Goal: Task Accomplishment & Management: Manage account settings

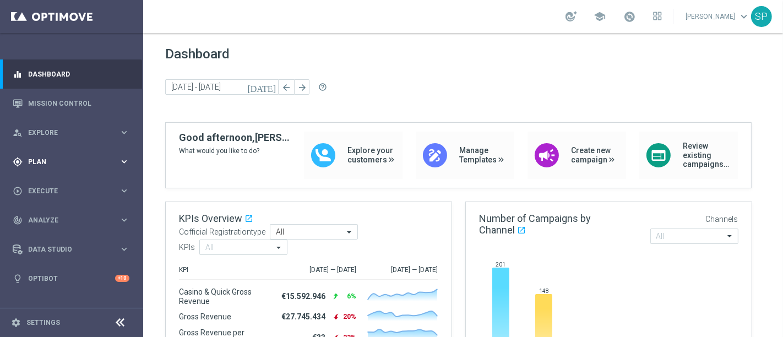
click at [77, 170] on div "gps_fixed Plan keyboard_arrow_right" at bounding box center [71, 161] width 142 height 29
click at [58, 223] on accordion "Templates keyboard_arrow_right Optimail OptiMobile In-App OptiMobile Push Optip…" at bounding box center [85, 217] width 113 height 17
click at [55, 210] on accordion "Templates keyboard_arrow_right Optimail OptiMobile In-App OptiMobile Push Optip…" at bounding box center [85, 217] width 113 height 17
click at [56, 215] on span "Templates" at bounding box center [68, 217] width 79 height 7
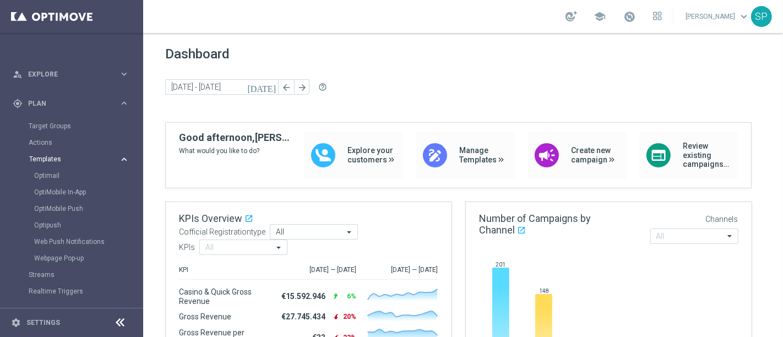
scroll to position [70, 0]
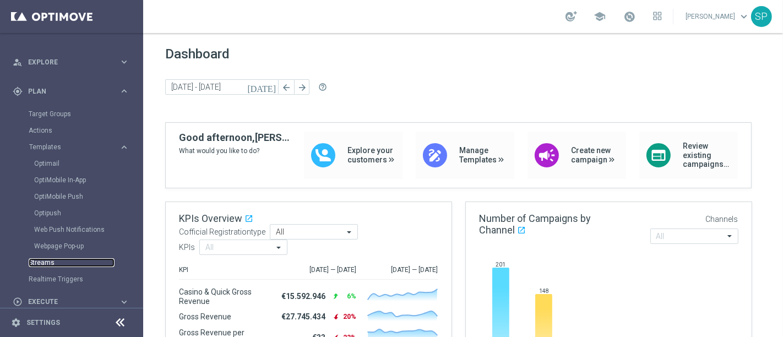
click at [51, 259] on link "Streams" at bounding box center [72, 262] width 86 height 9
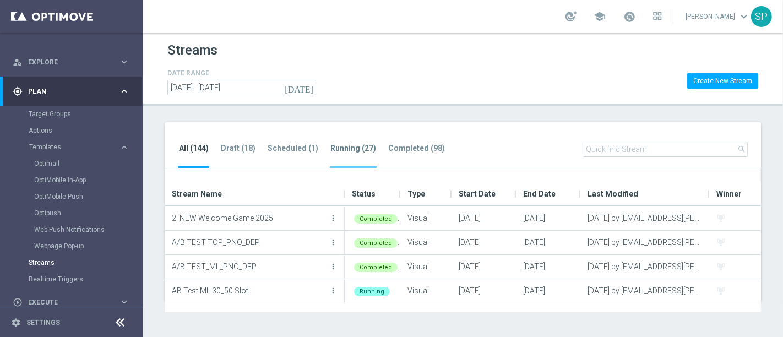
click at [355, 148] on tab-header "Running (27)" at bounding box center [353, 148] width 46 height 9
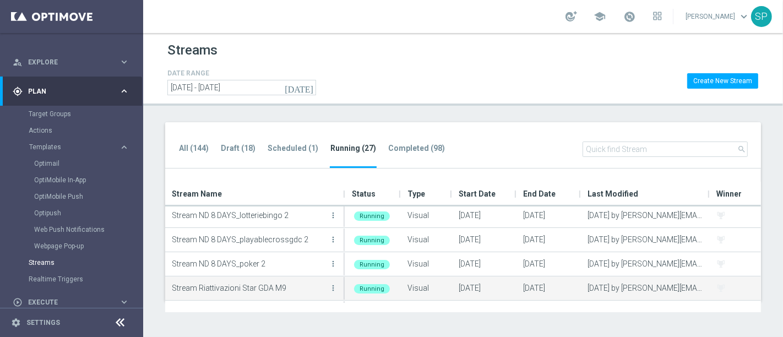
scroll to position [509, 0]
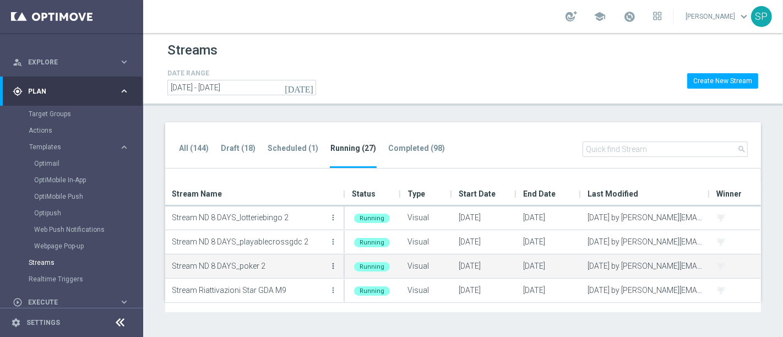
click at [330, 263] on icon "more_vert" at bounding box center [333, 266] width 9 height 9
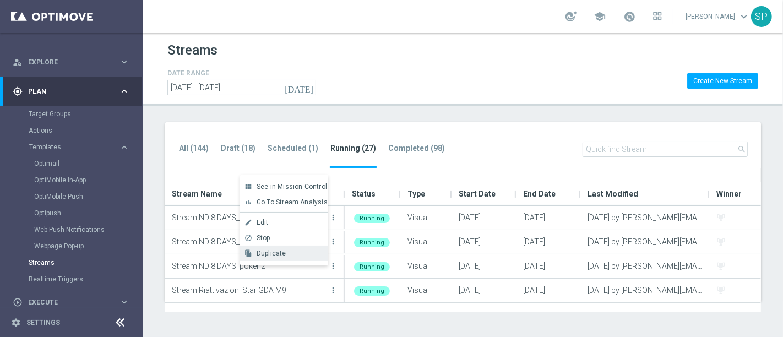
click at [296, 262] on div "view_module See in Mission Control bar_chart Go To Stream Analysis create Edit" at bounding box center [284, 220] width 88 height 91
click at [300, 252] on div "Duplicate" at bounding box center [290, 253] width 67 height 8
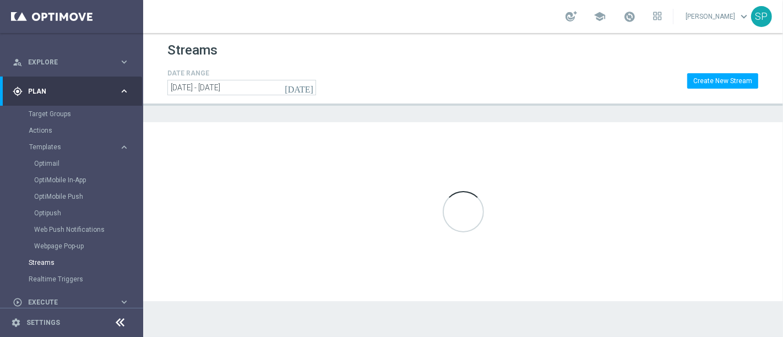
scroll to position [0, 0]
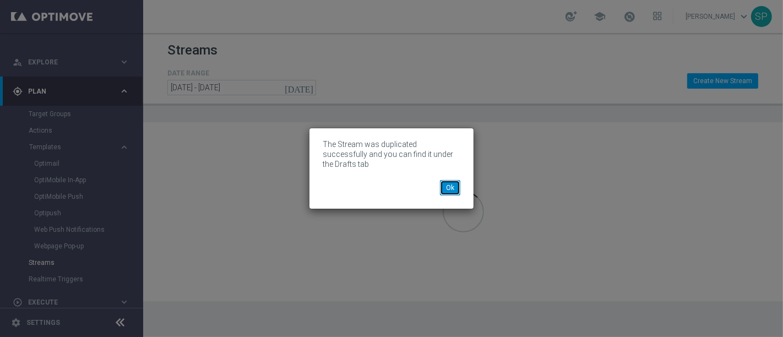
click at [456, 184] on button "Ok" at bounding box center [450, 187] width 20 height 15
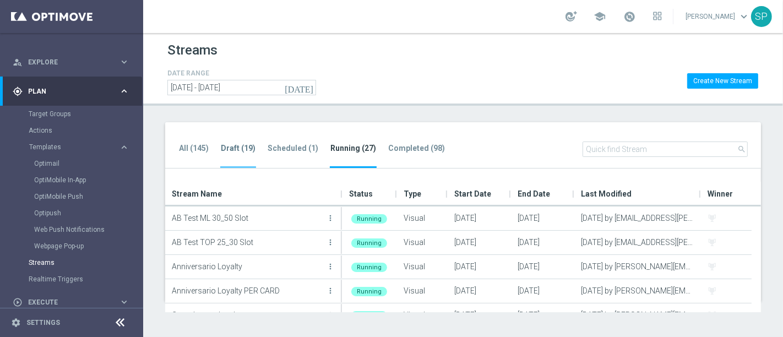
click at [230, 149] on tab-header "Draft (19)" at bounding box center [238, 148] width 35 height 9
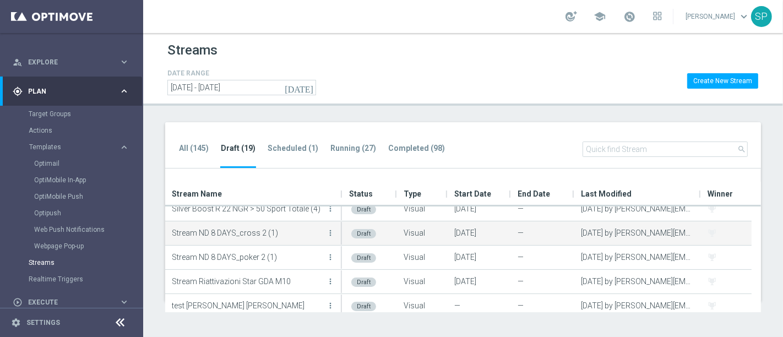
scroll to position [209, 0]
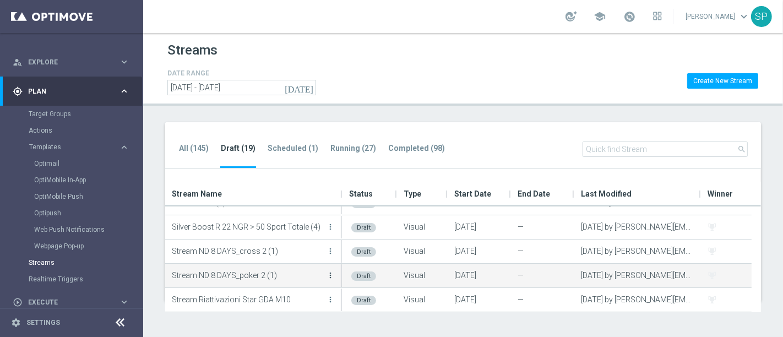
click at [328, 278] on icon "more_vert" at bounding box center [330, 275] width 9 height 9
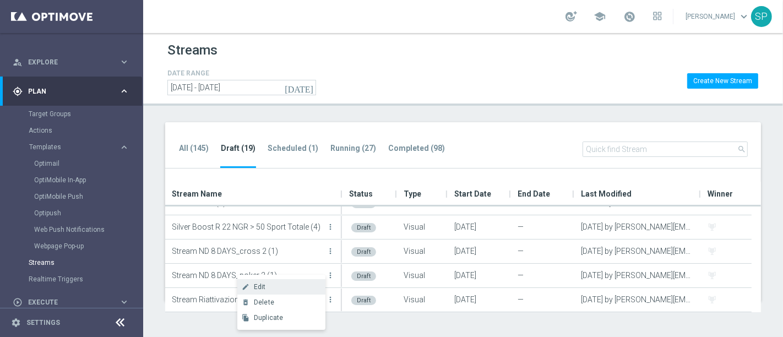
click at [316, 282] on div "create Edit" at bounding box center [281, 286] width 88 height 15
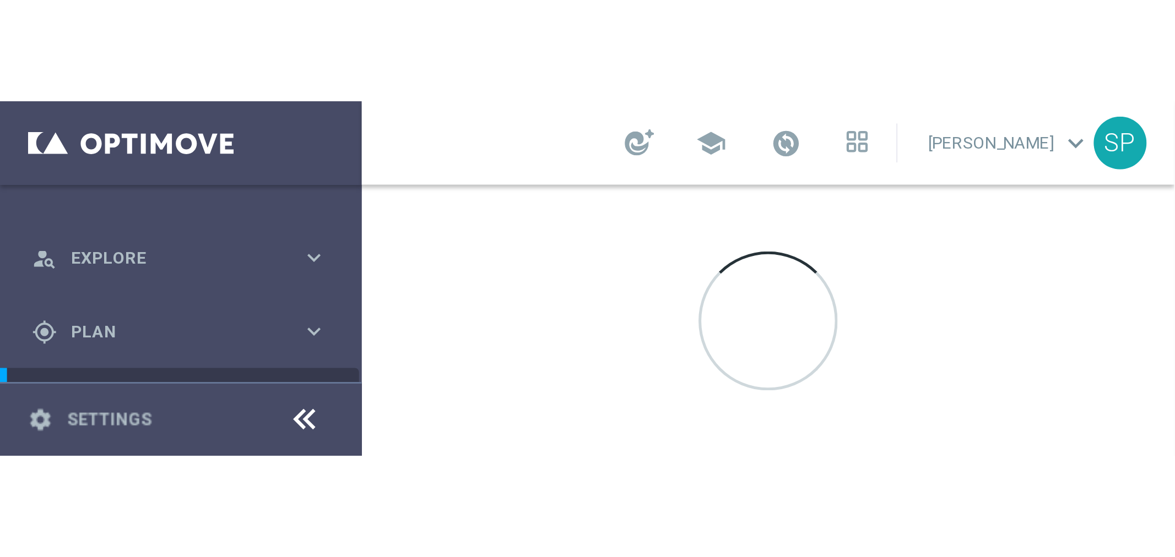
scroll to position [70, 0]
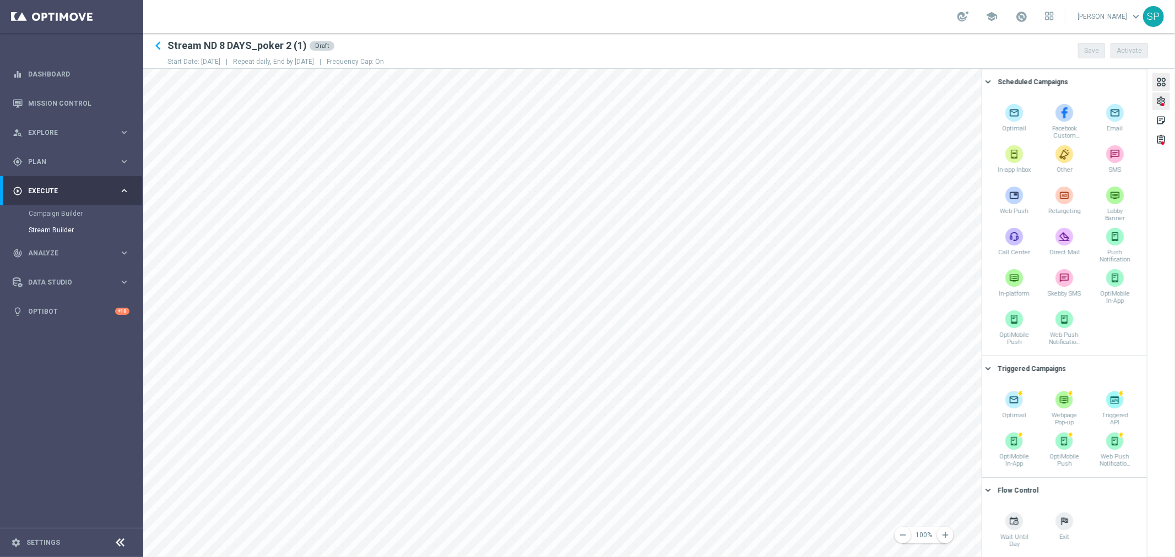
click at [783, 103] on div "settings" at bounding box center [1161, 102] width 18 height 18
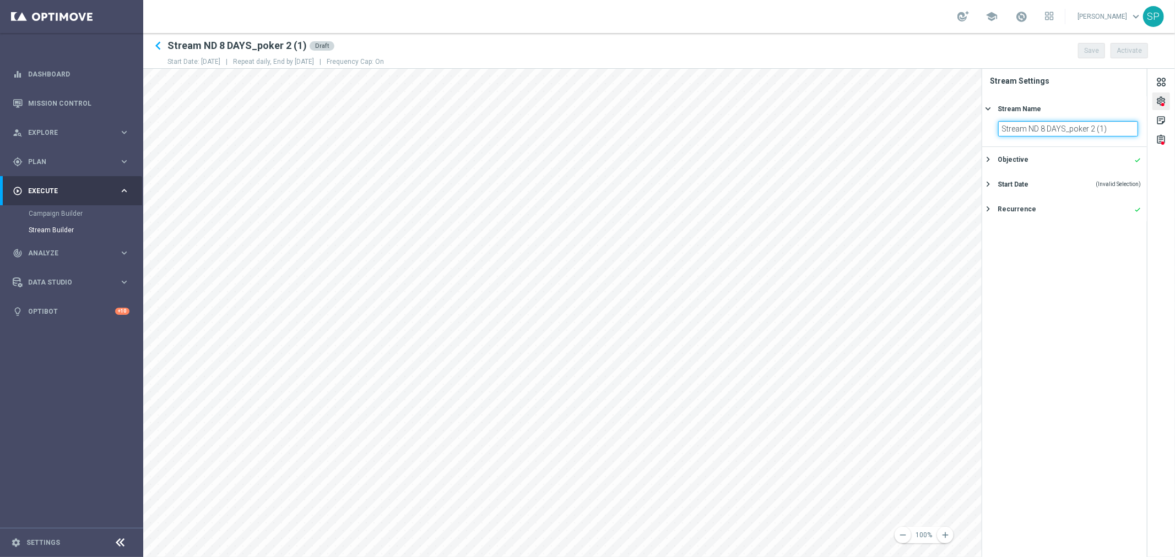
click at [783, 121] on input "Stream ND 8 DAYS_poker 2 (1)" at bounding box center [1068, 128] width 140 height 15
type input "Stream ND OLD"
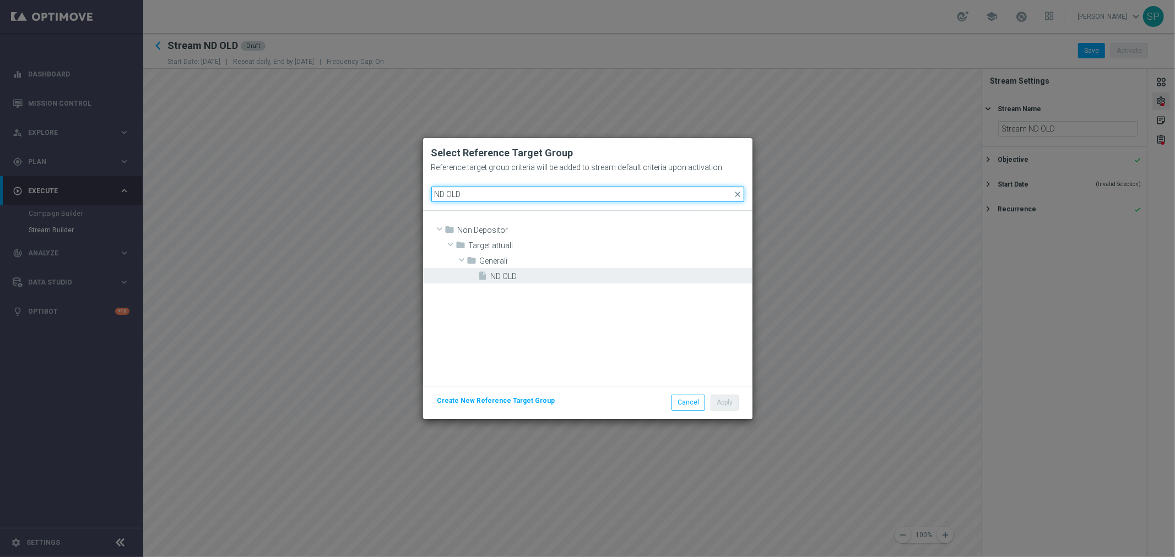
type input "ND OLD"
click at [532, 273] on span "ND OLD" at bounding box center [620, 276] width 259 height 9
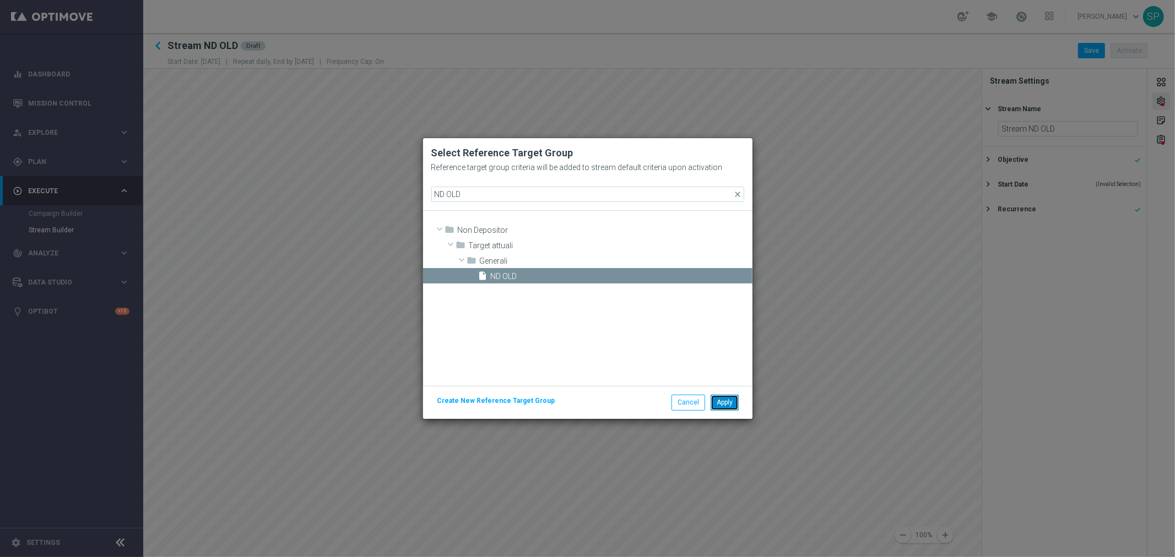
click at [721, 336] on button "Apply" at bounding box center [724, 402] width 28 height 15
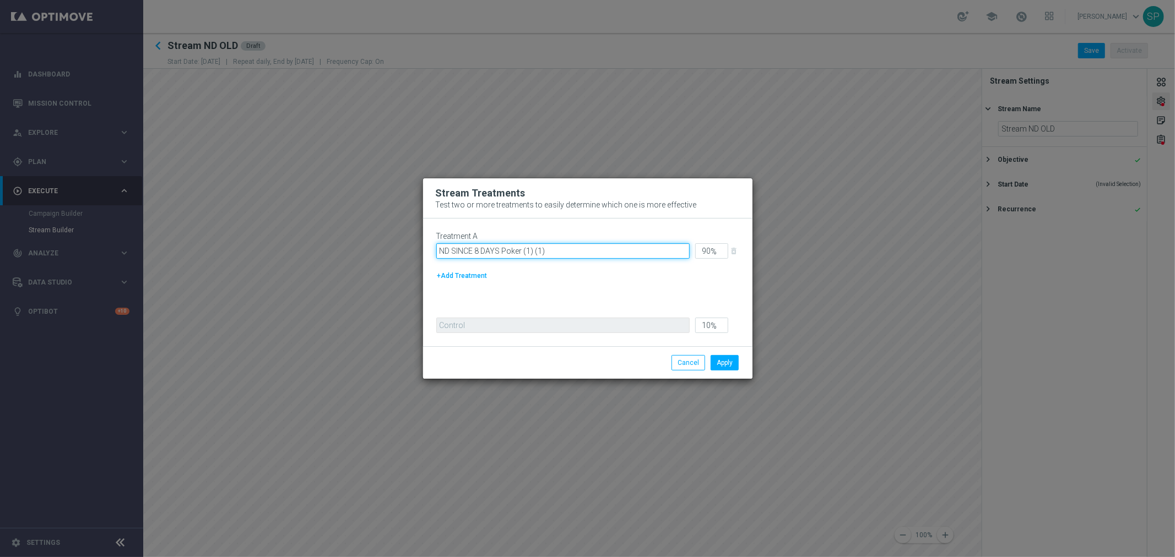
click at [582, 250] on input "ND SINCE 8 DAYS Poker (1) (1)" at bounding box center [562, 250] width 253 height 15
type input "ND OLD"
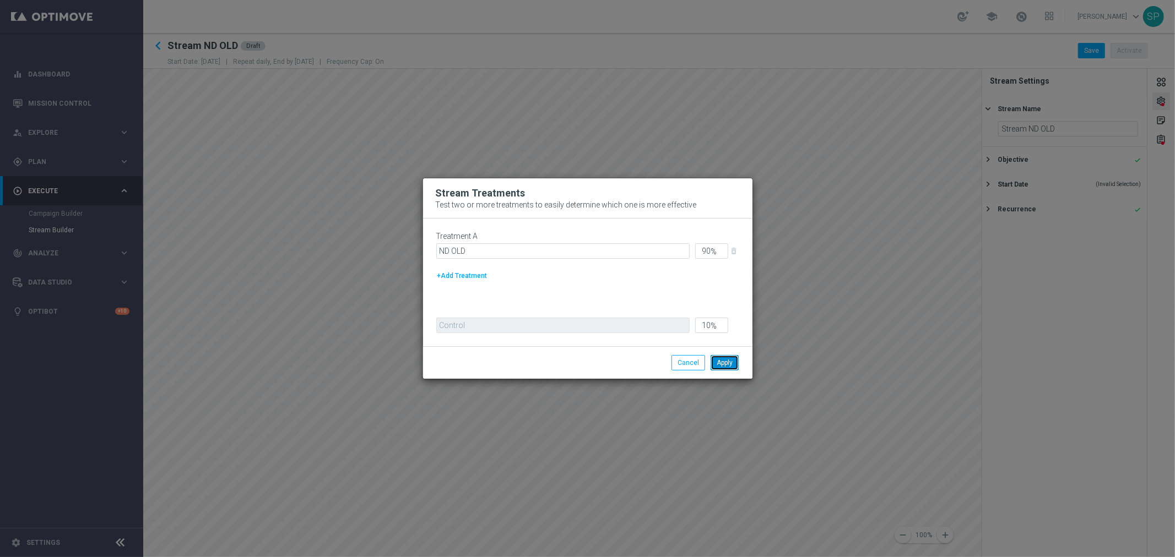
click at [734, 336] on button "Apply" at bounding box center [724, 362] width 28 height 15
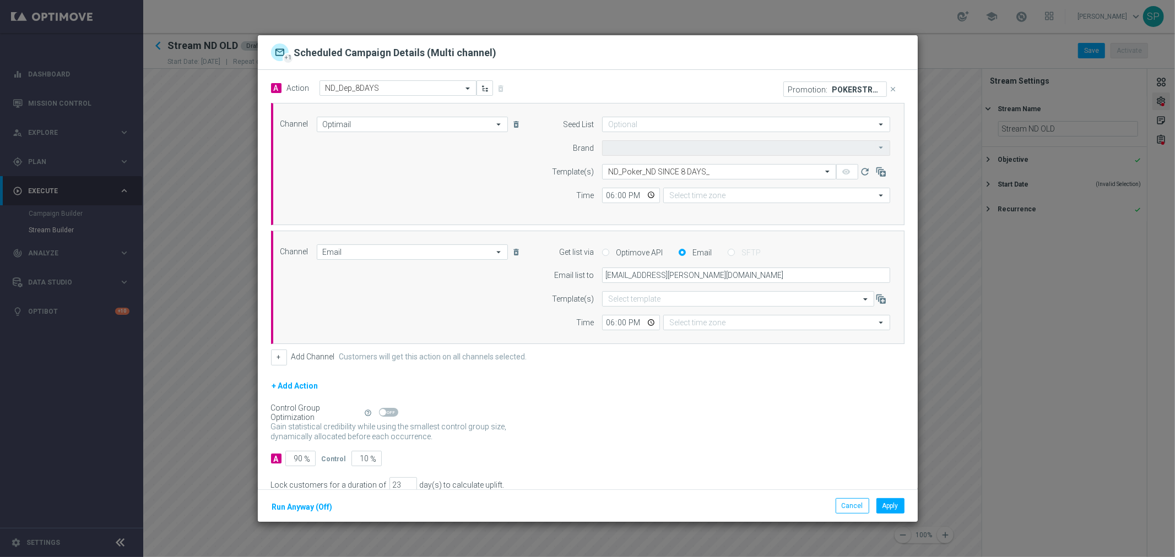
type input "Sisal Marketing"
type input "Central European Time (Berlin) (UTC +02:00)"
type input "Coordinated Universal Time (UTC 00:00)"
click at [783, 91] on icon "close" at bounding box center [893, 89] width 8 height 8
click at [783, 336] on button "Apply" at bounding box center [890, 505] width 28 height 15
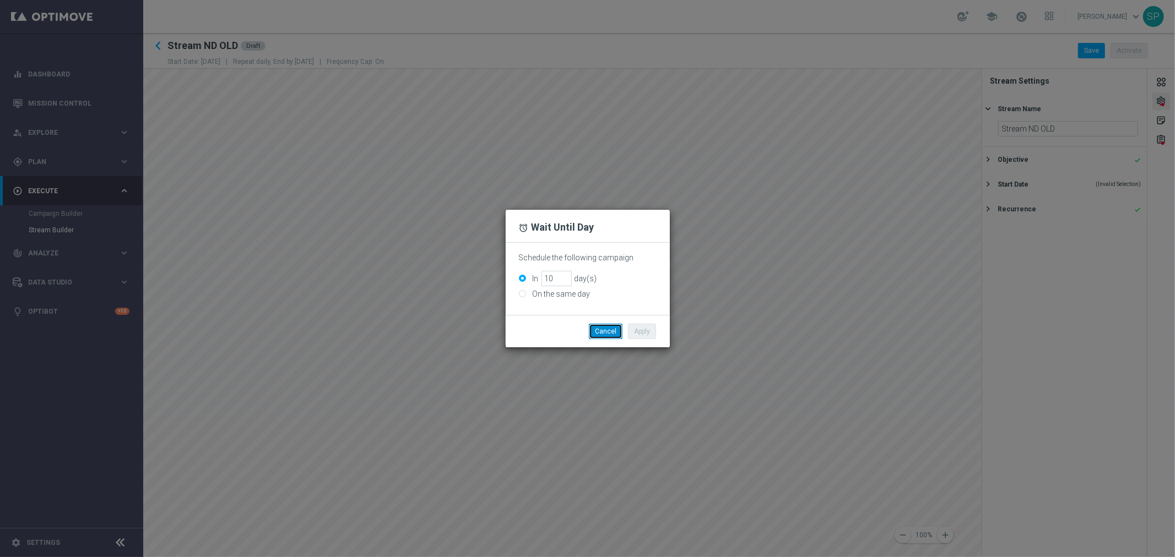
click at [611, 333] on button "Cancel" at bounding box center [606, 331] width 34 height 15
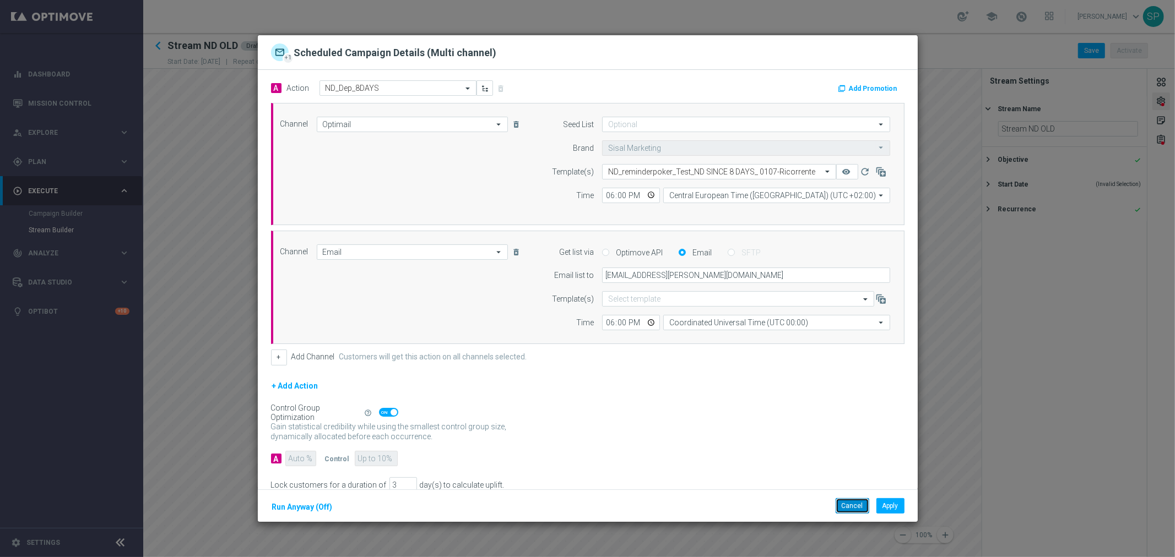
click at [783, 336] on button "Cancel" at bounding box center [852, 505] width 34 height 15
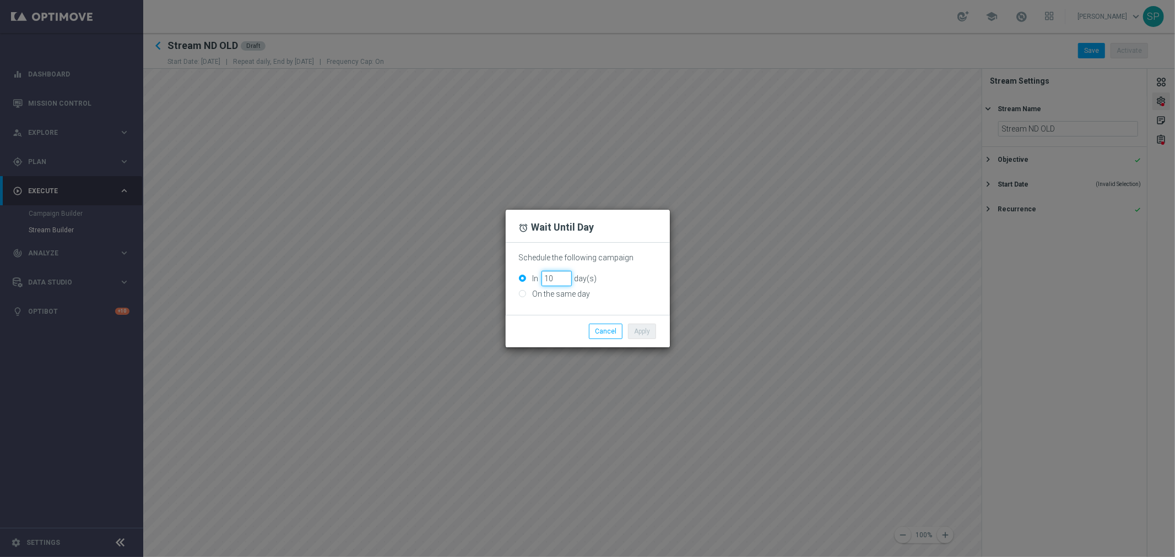
click at [552, 276] on input "10" at bounding box center [556, 278] width 30 height 15
type input "1"
type input "2"
click at [639, 329] on button "Apply" at bounding box center [642, 331] width 28 height 15
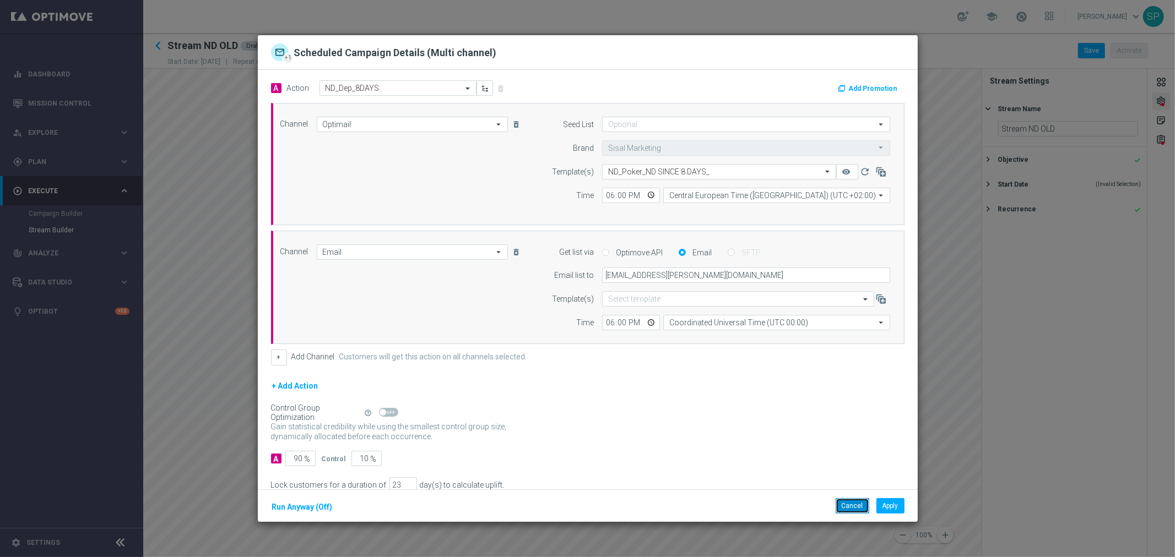
click at [783, 336] on button "Cancel" at bounding box center [852, 505] width 34 height 15
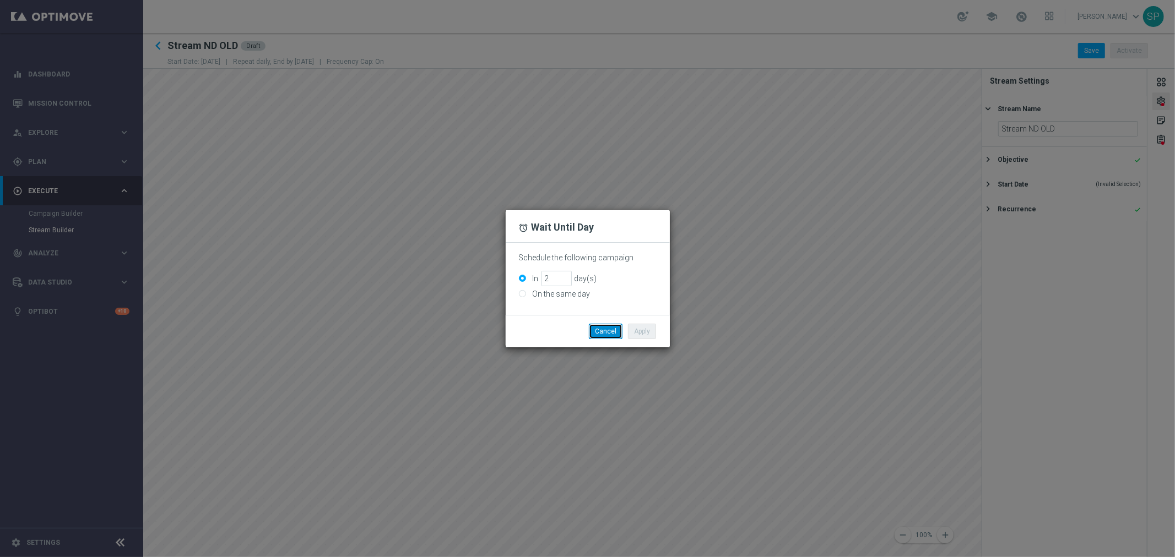
click at [601, 328] on button "Cancel" at bounding box center [606, 331] width 34 height 15
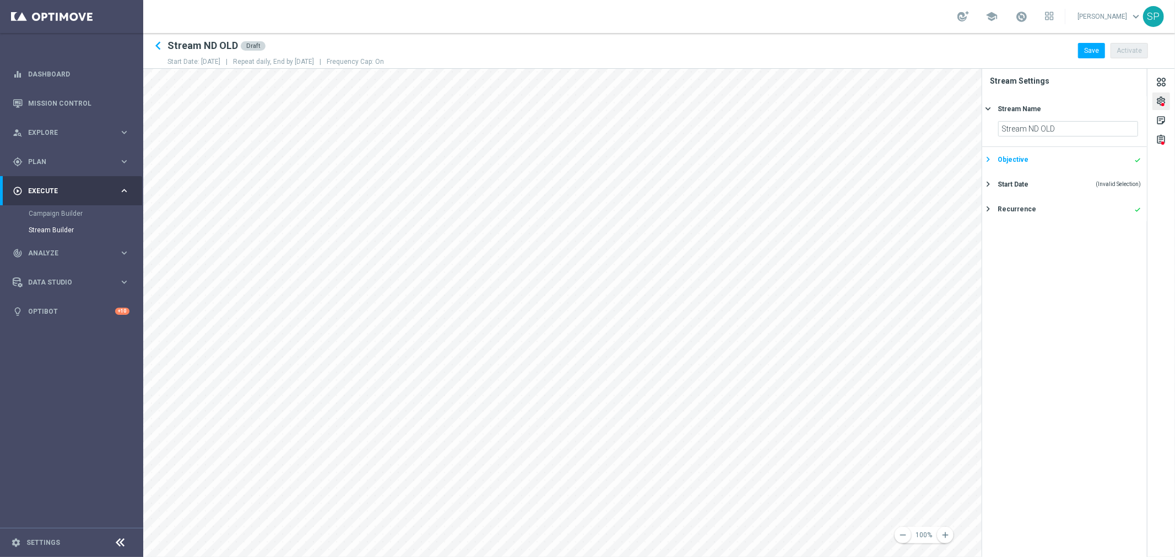
click at [783, 157] on div "Objective" at bounding box center [1012, 160] width 31 height 10
click at [783, 219] on div "Start Date (Invalid Selection)" at bounding box center [1068, 223] width 143 height 10
click at [783, 180] on icon "today" at bounding box center [1121, 177] width 32 height 12
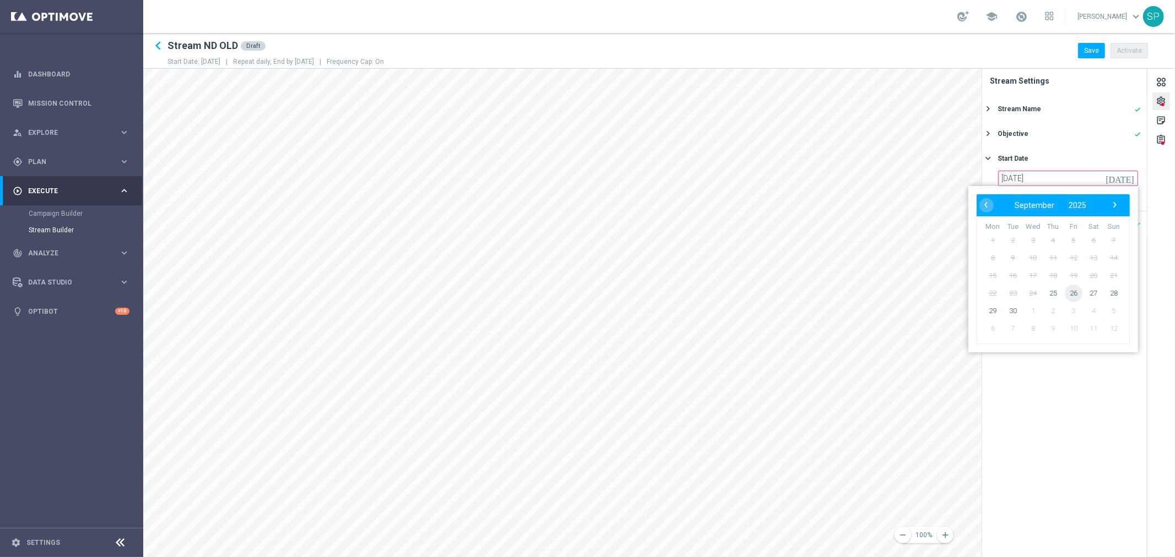
click at [783, 290] on span "26" at bounding box center [1073, 294] width 18 height 18
type input "26 Sep 2025"
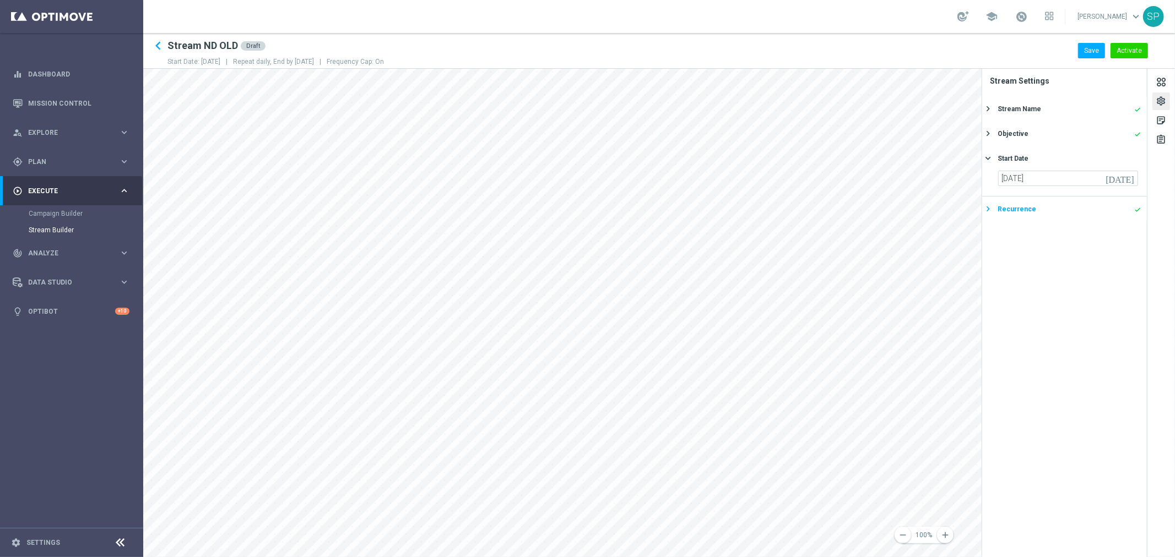
click at [783, 212] on div "Recurrence done" at bounding box center [1068, 209] width 143 height 10
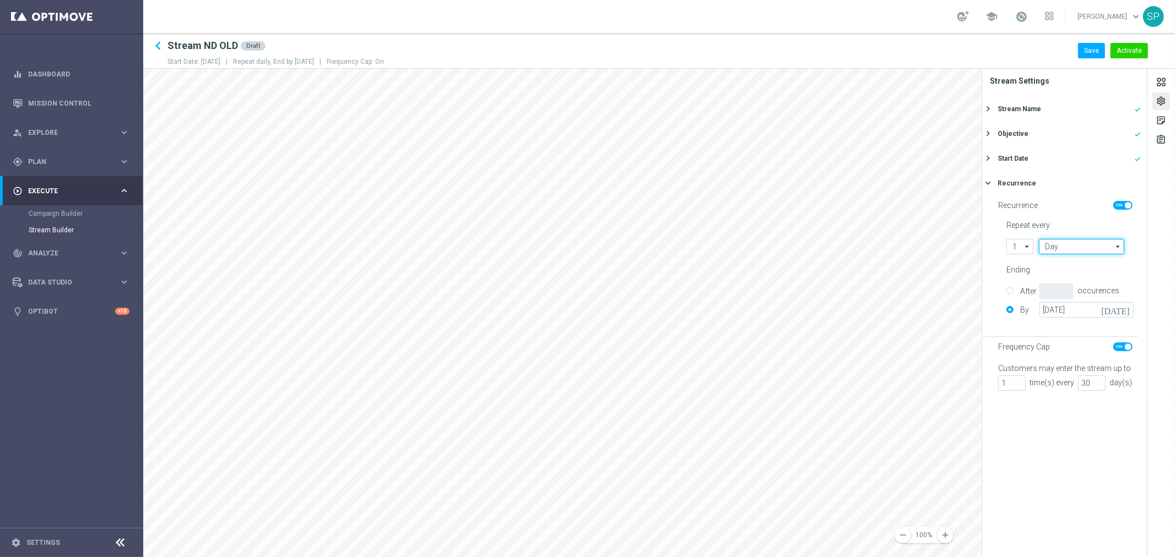
click at [783, 248] on input "Day" at bounding box center [1081, 246] width 85 height 15
click at [783, 274] on div "Week" at bounding box center [1081, 279] width 84 height 17
type input "Week"
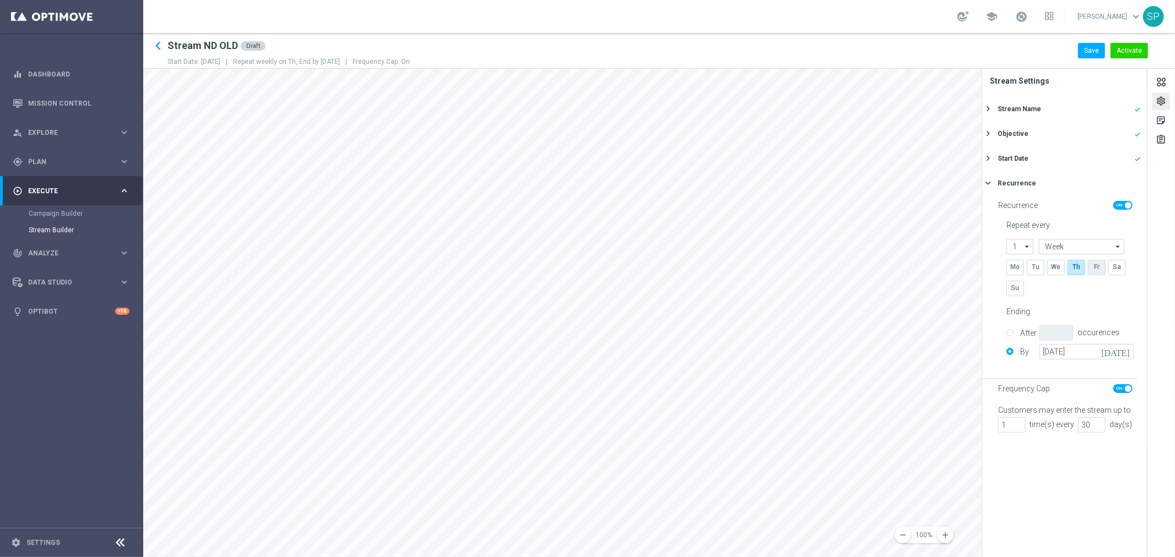
click at [783, 271] on input "checkbox" at bounding box center [1096, 267] width 17 height 15
checkbox input "true"
click at [783, 271] on input "checkbox" at bounding box center [1075, 267] width 17 height 15
checkbox input "false"
click at [783, 336] on input "30 Sep 2025" at bounding box center [1086, 351] width 94 height 15
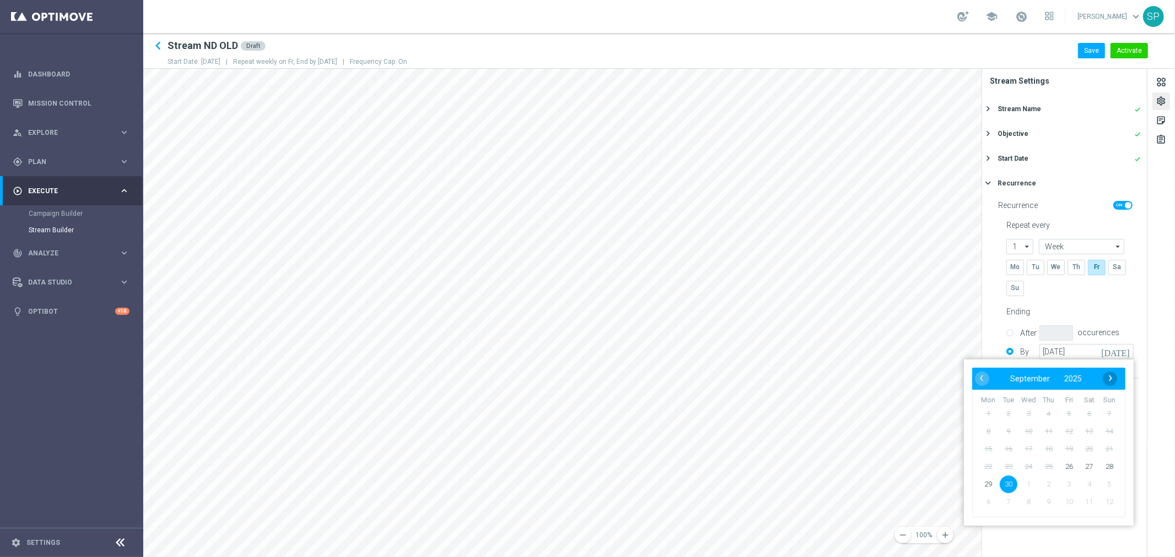
click at [783, 336] on span "›" at bounding box center [1110, 378] width 14 height 14
click at [783, 336] on span "31" at bounding box center [1028, 485] width 18 height 18
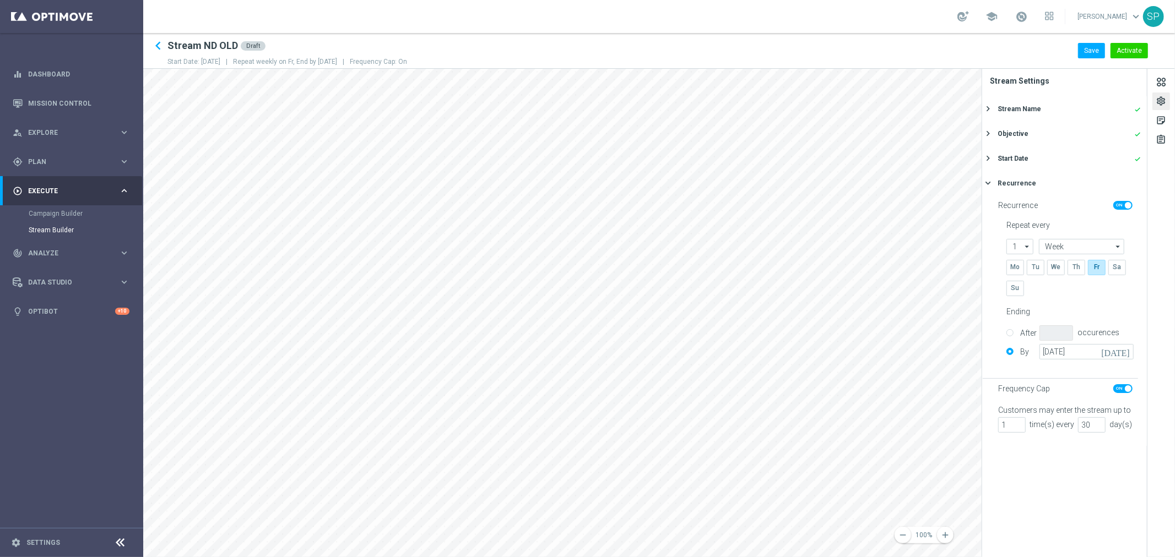
click at [783, 336] on icon "today" at bounding box center [1117, 350] width 32 height 12
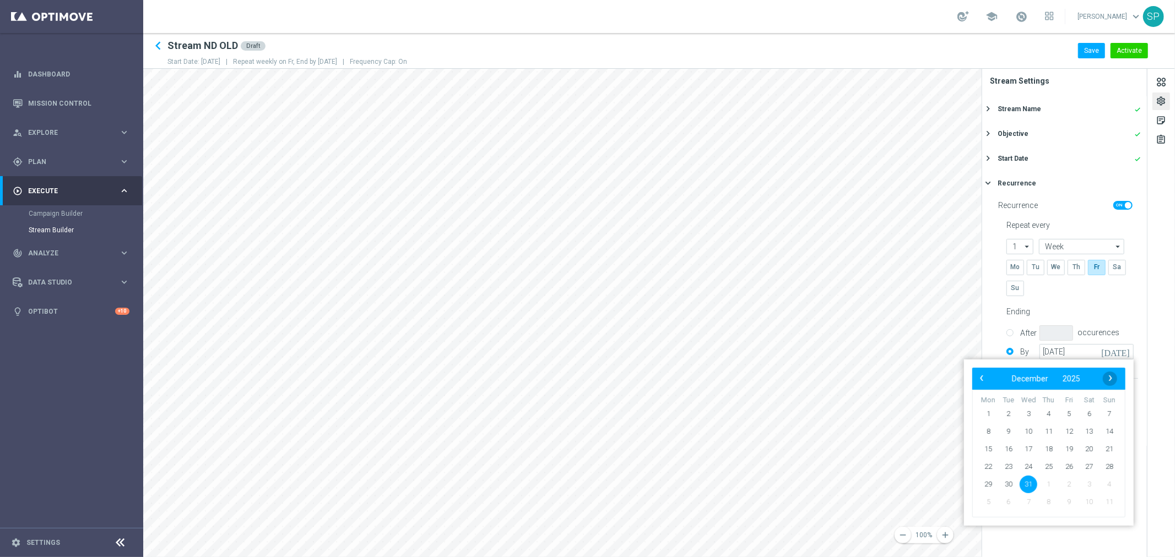
click at [783, 336] on span "›" at bounding box center [1110, 378] width 14 height 14
click at [783, 336] on span "31" at bounding box center [1089, 485] width 18 height 18
type input "31 Jan 2026"
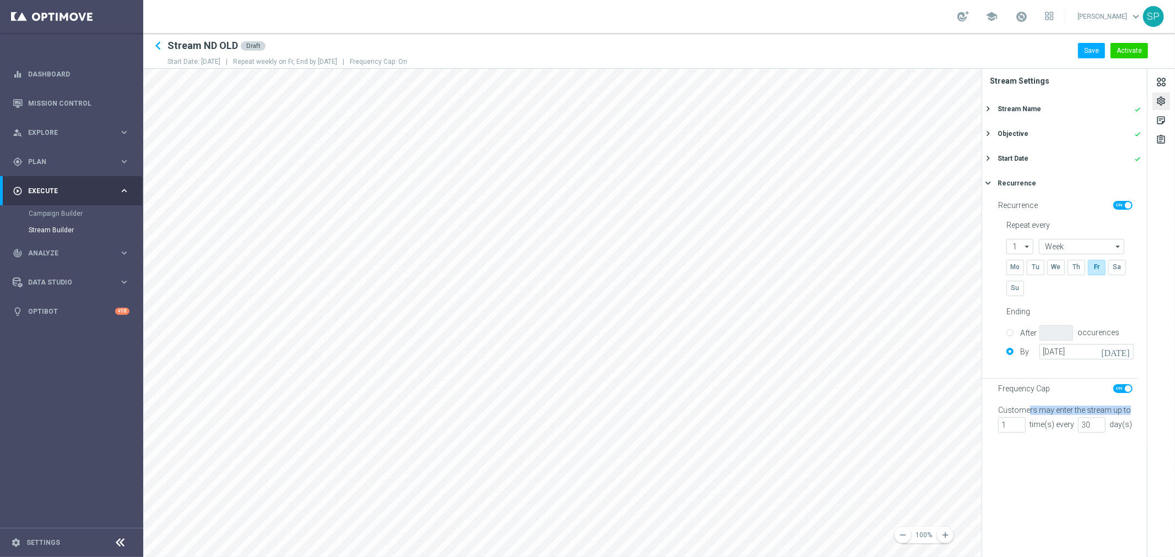
drag, startPoint x: 1028, startPoint y: 409, endPoint x: 1130, endPoint y: 407, distance: 102.4
click at [783, 336] on div "Customers may enter the stream up to 1 time(s) every 30 day(s)" at bounding box center [1068, 420] width 140 height 28
click at [783, 336] on input "31" at bounding box center [1092, 424] width 28 height 15
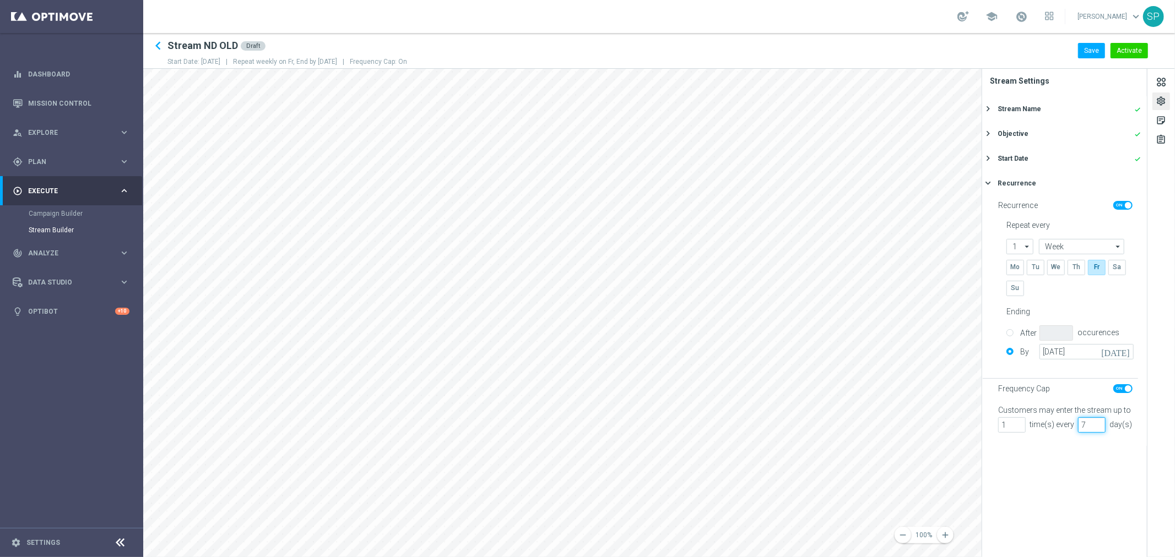
type input "7"
click at [783, 336] on section "Stream Settings Stream Name done keyboard_arrow_right Stream ND OLD Objective d…" at bounding box center [1064, 313] width 165 height 488
click at [783, 116] on div "sticky_note_2" at bounding box center [1160, 122] width 10 height 14
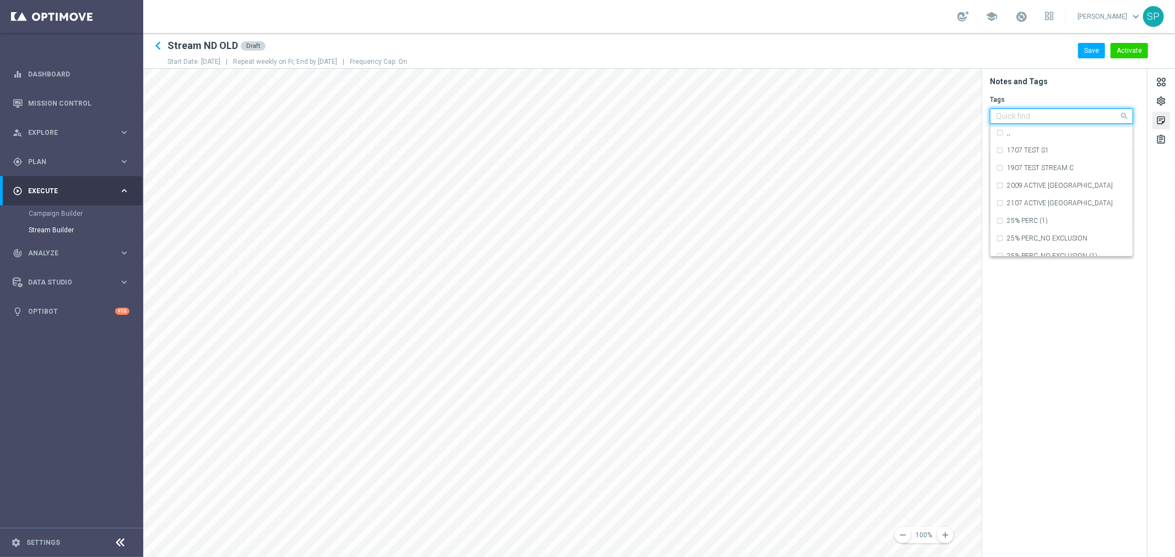
click at [783, 118] on span at bounding box center [1125, 116] width 14 height 14
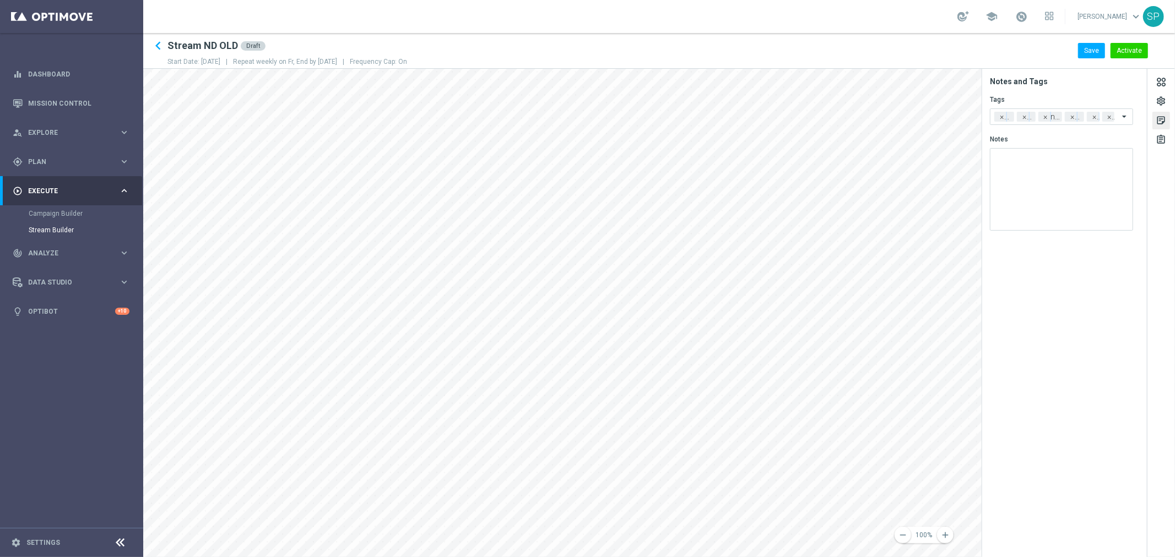
click at [783, 336] on section "Notes and Tags Tags Add a new tag × bonus cash × cb ricarica × non depositors ×…" at bounding box center [1064, 313] width 165 height 488
click at [783, 115] on span "×" at bounding box center [1110, 117] width 10 height 10
click at [783, 116] on span "×" at bounding box center [1107, 117] width 10 height 10
click at [783, 116] on span "×" at bounding box center [1095, 117] width 10 height 10
click at [783, 116] on span "×" at bounding box center [1078, 117] width 10 height 10
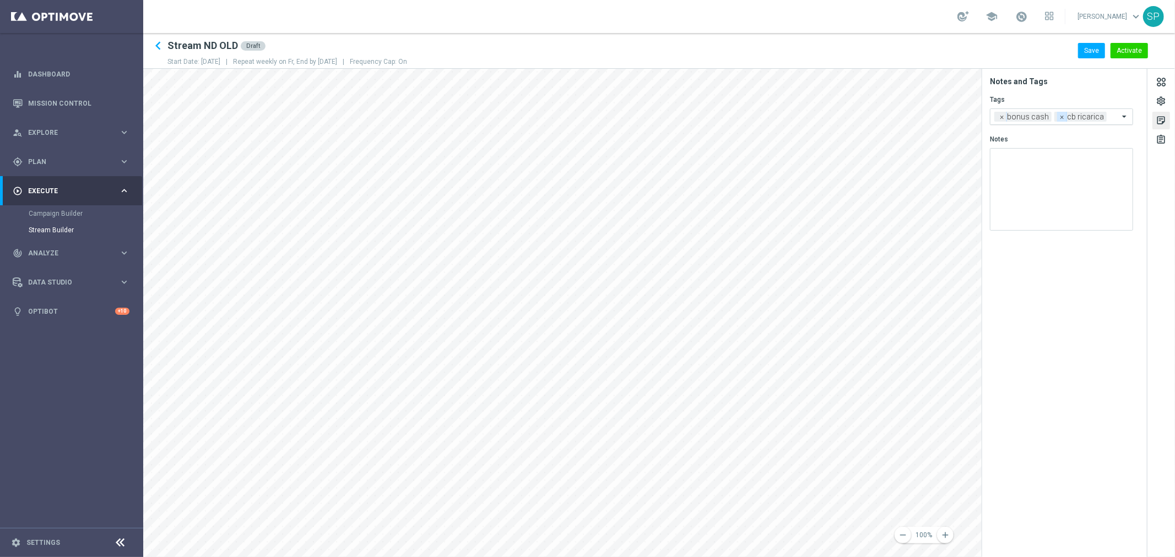
click at [783, 115] on span "×" at bounding box center [1062, 117] width 10 height 10
click at [783, 116] on span "×" at bounding box center [1002, 117] width 10 height 10
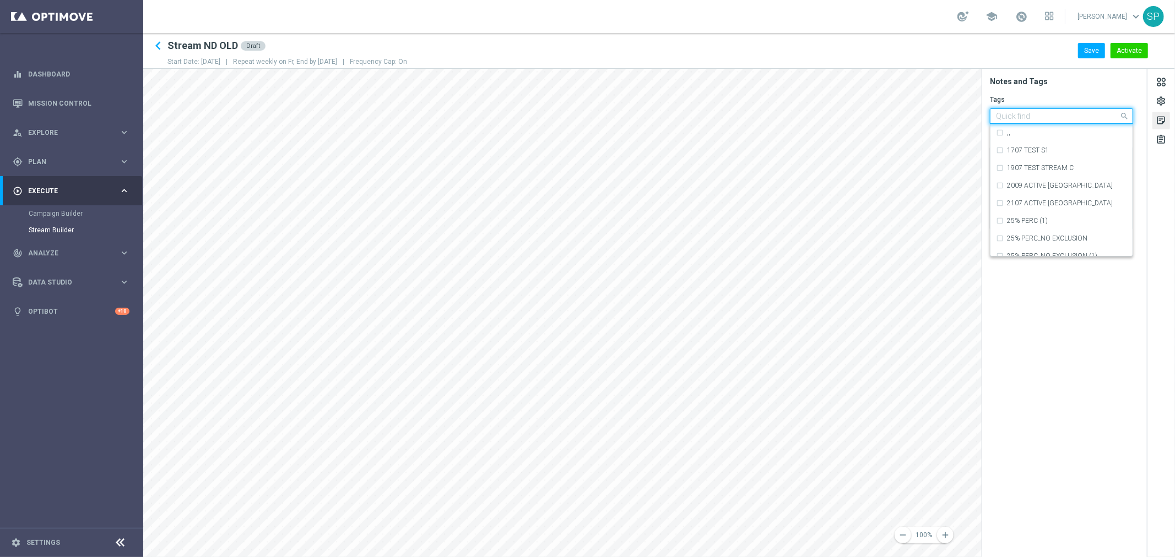
click at [783, 116] on input "text" at bounding box center [1057, 116] width 123 height 9
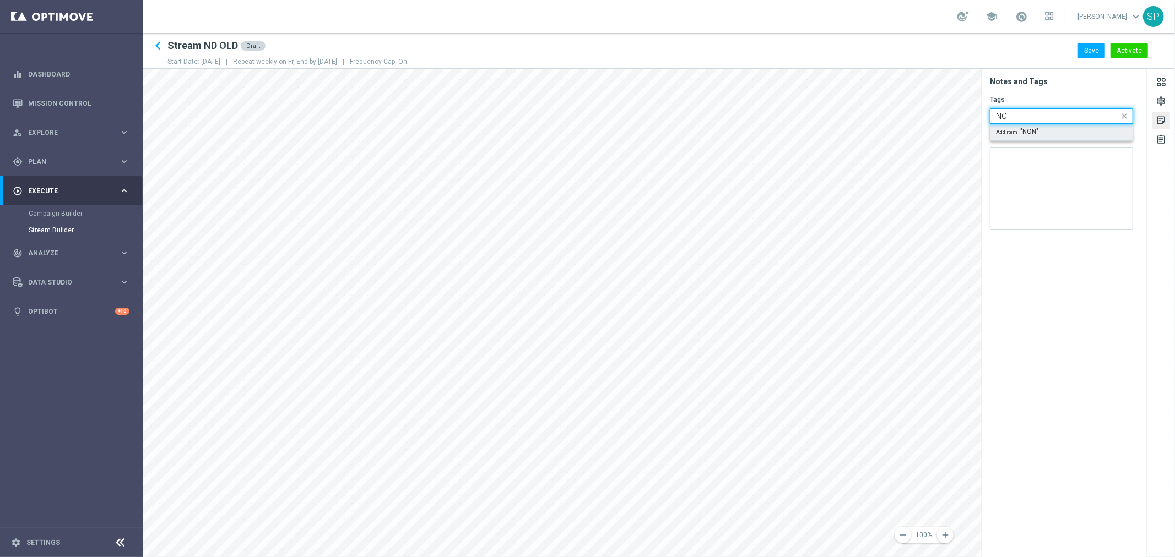
type input "N"
type input "non depos"
drag, startPoint x: 1070, startPoint y: 90, endPoint x: 1071, endPoint y: 122, distance: 31.4
click at [783, 122] on tab-body "Notes and Tags Tags Add a new tag × non depositors Notes" at bounding box center [1064, 158] width 165 height 162
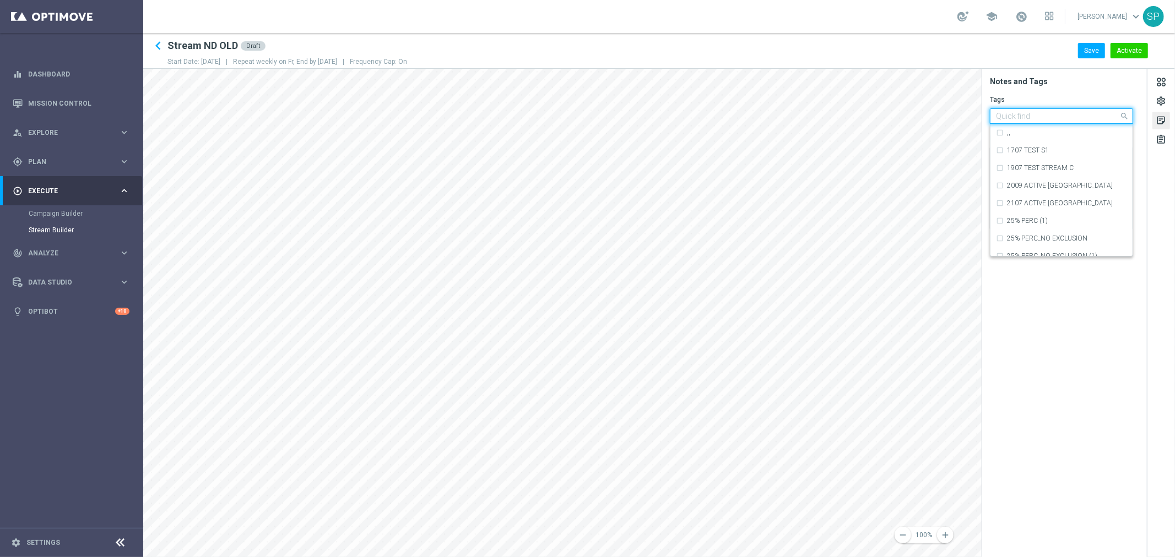
click at [783, 122] on div at bounding box center [1056, 117] width 124 height 11
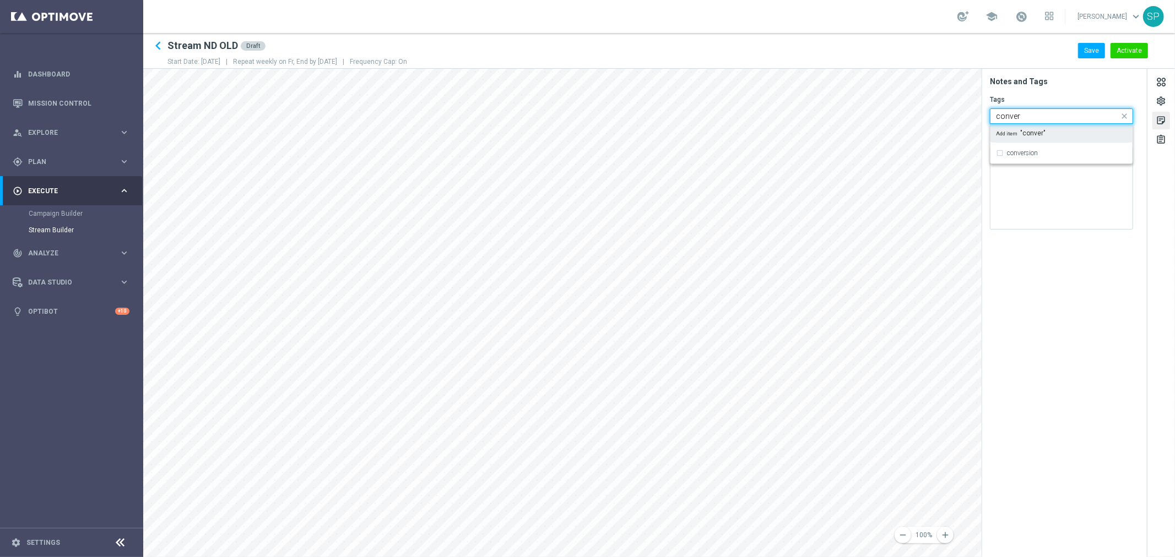
type input "conver"
click at [783, 78] on h2 "Notes and Tags" at bounding box center [1068, 82] width 157 height 10
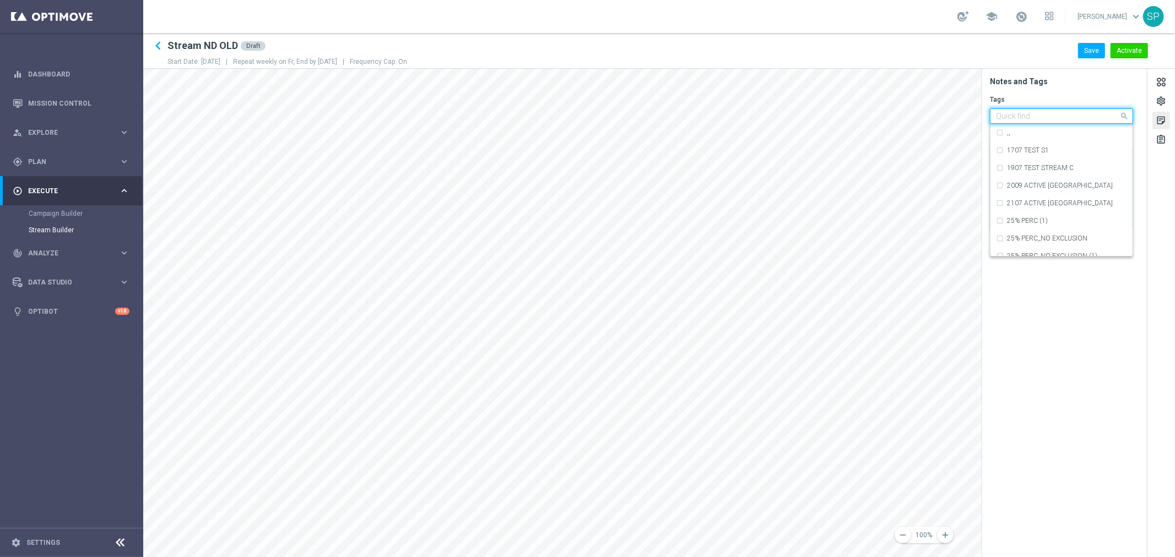
click at [783, 113] on span at bounding box center [1125, 116] width 14 height 14
click at [783, 205] on div "cb ricarica" at bounding box center [1067, 203] width 120 height 7
type input "cb ricarica"
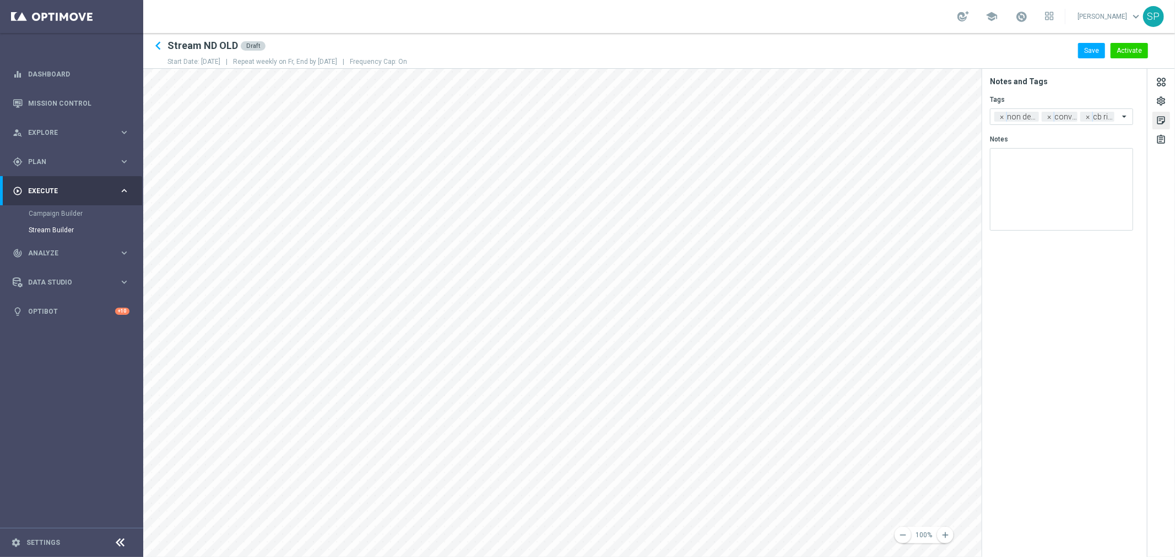
click at [783, 80] on h2 "Notes and Tags" at bounding box center [1068, 82] width 157 height 10
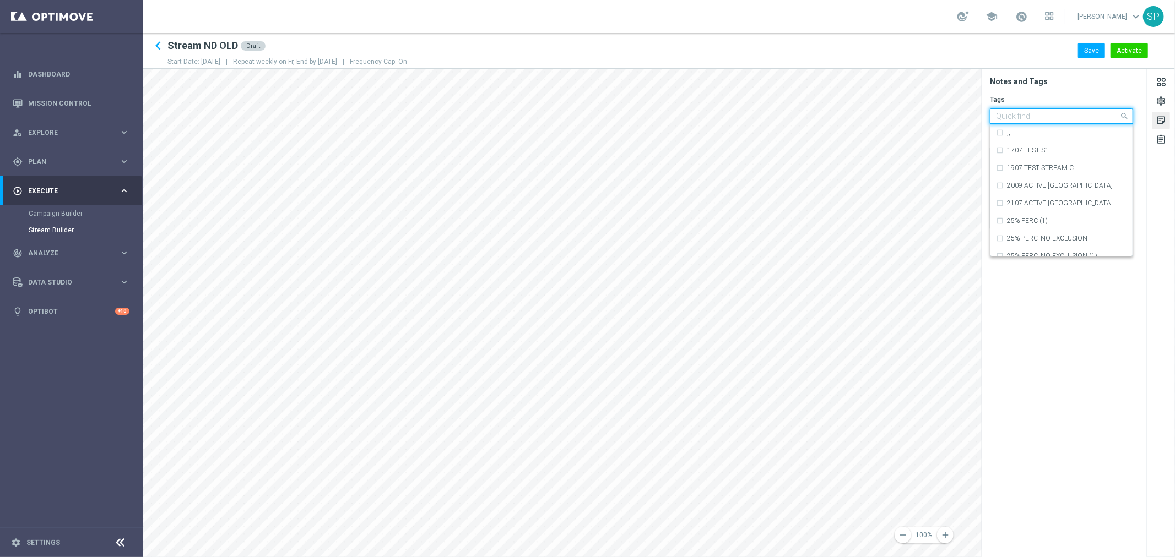
click at [783, 119] on span at bounding box center [1125, 116] width 14 height 14
click at [783, 132] on div "all" at bounding box center [1067, 132] width 120 height 7
type input "all"
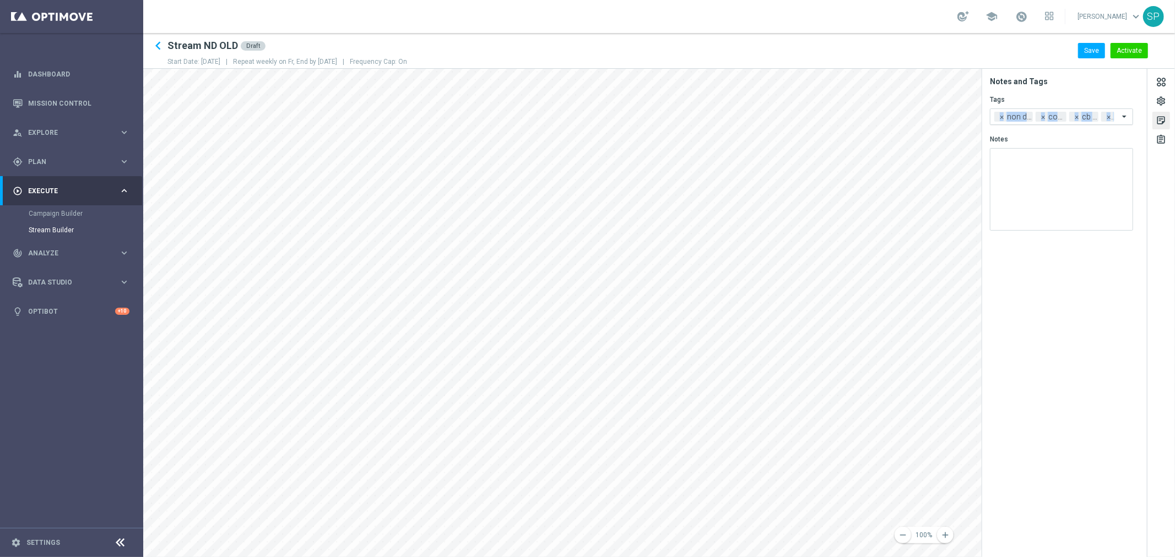
drag, startPoint x: 1083, startPoint y: 91, endPoint x: 1114, endPoint y: 119, distance: 41.8
click at [783, 119] on form "Tags Add a new tag × non depositors × conversion × cb ricarica × all Notes" at bounding box center [1068, 166] width 157 height 146
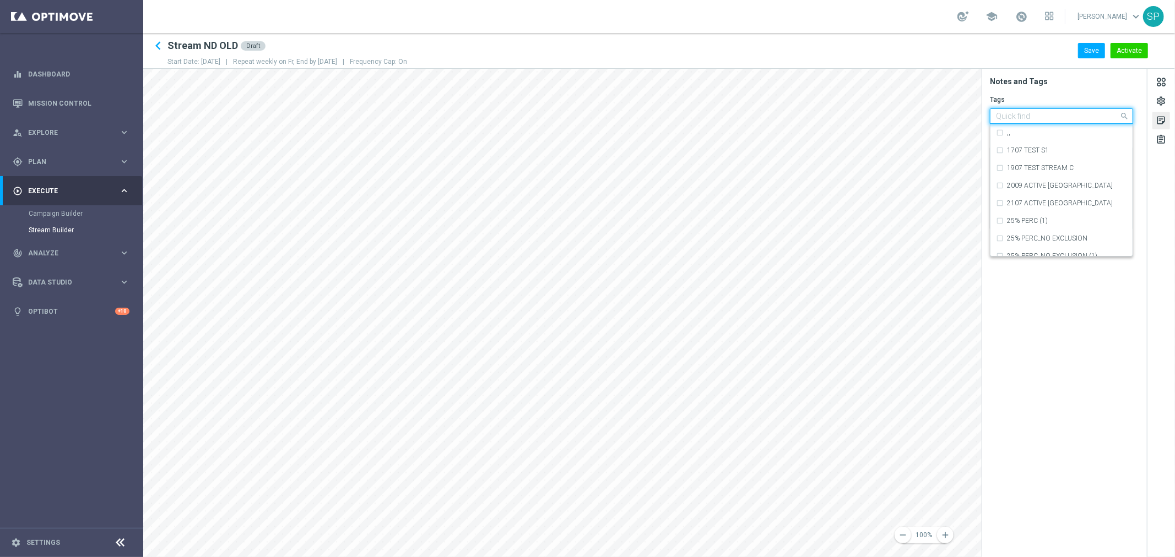
click at [783, 118] on span at bounding box center [1125, 116] width 14 height 14
click at [783, 124] on div "bonus cash" at bounding box center [1061, 133] width 131 height 18
type input "bonus cash"
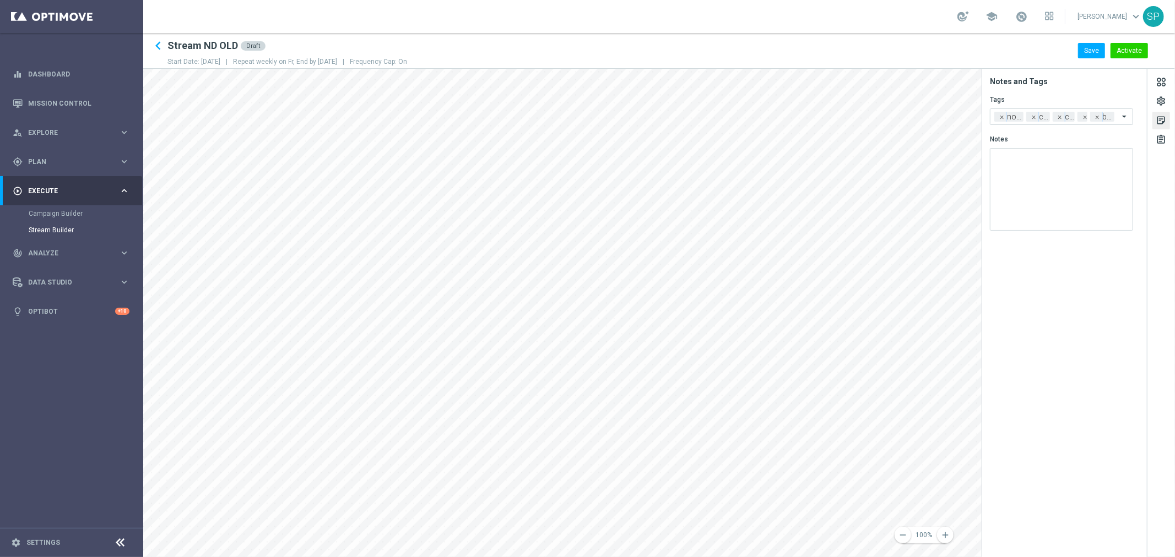
click at [783, 89] on tab-body "Notes and Tags Tags Add a new tag × non depositors × conversion × cb ricarica ×…" at bounding box center [1064, 158] width 165 height 162
click at [783, 136] on div "assignment" at bounding box center [1160, 141] width 10 height 14
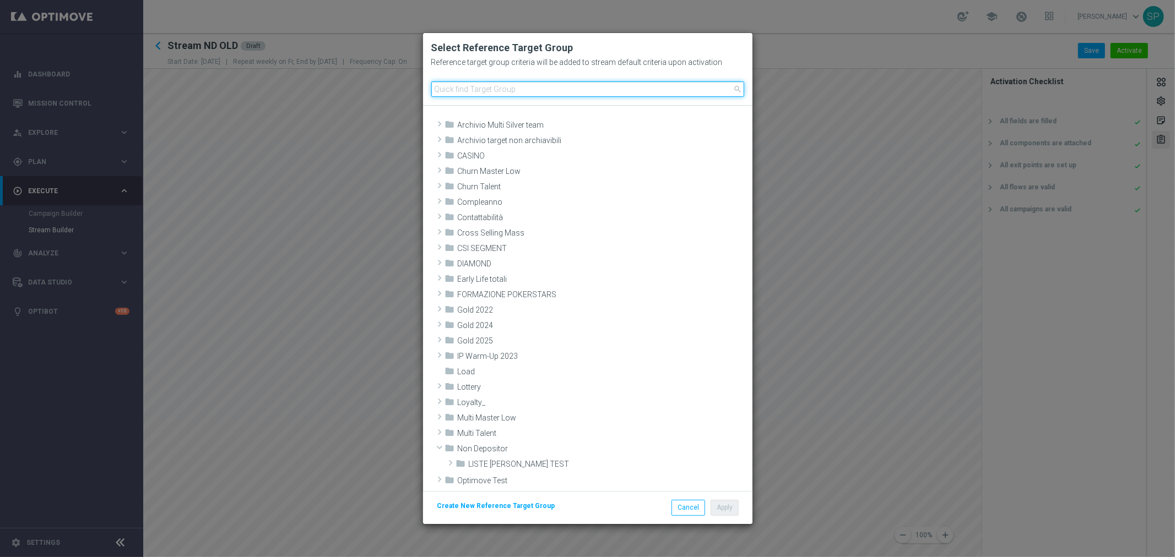
scroll to position [279, 0]
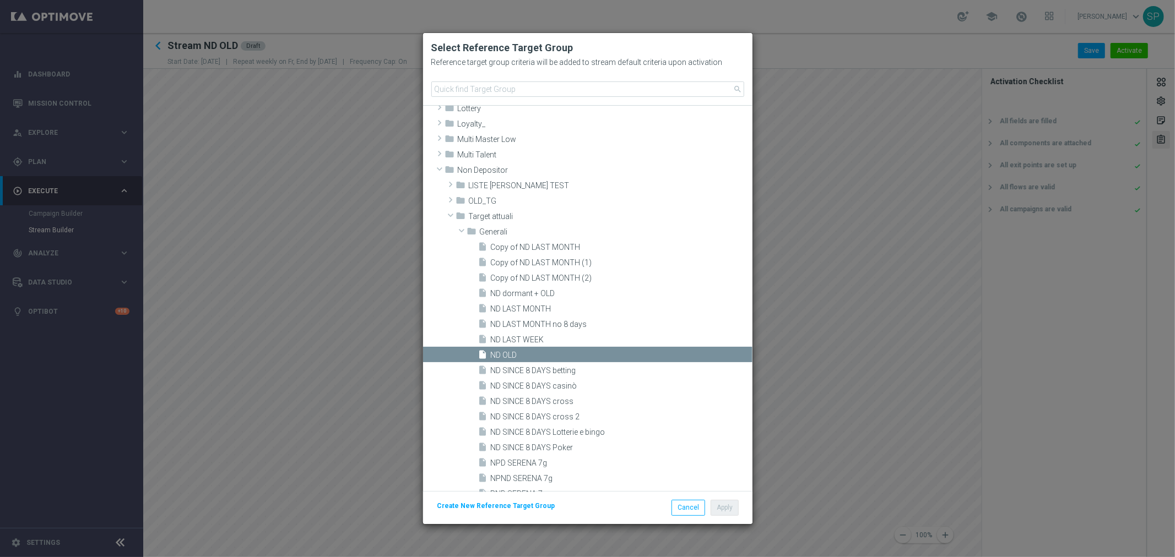
click at [309, 257] on modal-container "Select Reference Target Group Reference target group criteria will be added to …" at bounding box center [587, 278] width 1175 height 557
click at [685, 336] on button "Cancel" at bounding box center [688, 507] width 34 height 15
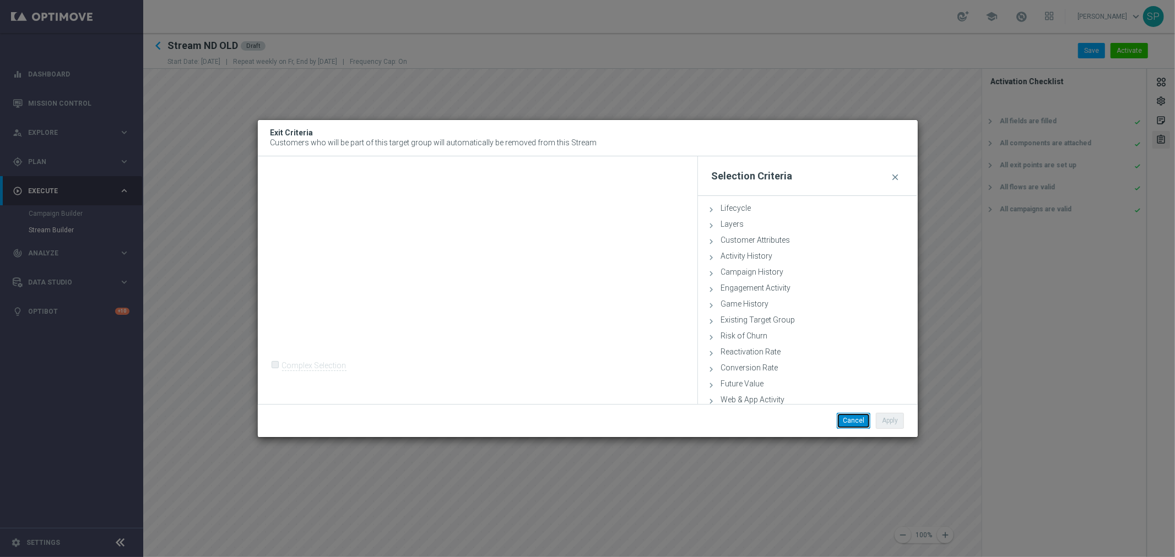
click at [783, 336] on button "Cancel" at bounding box center [853, 420] width 34 height 15
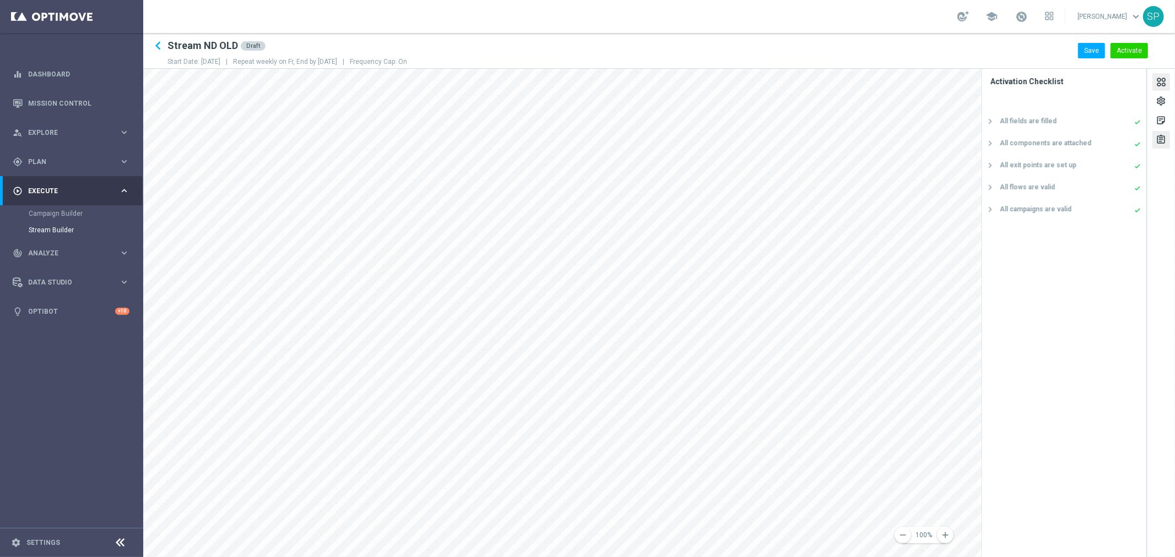
click at [783, 78] on div at bounding box center [1161, 83] width 12 height 15
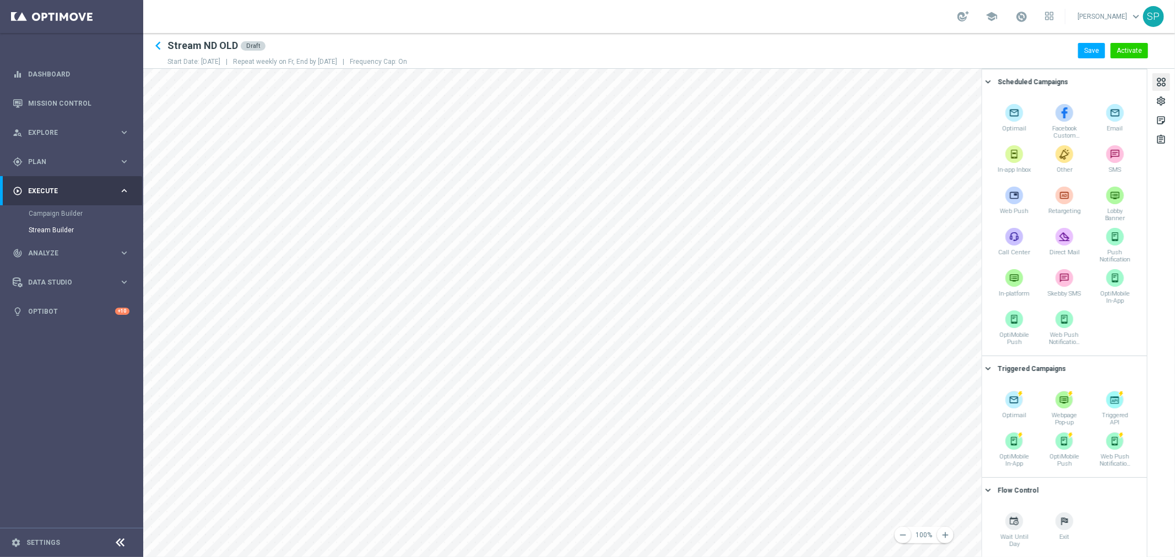
scroll to position [80, 0]
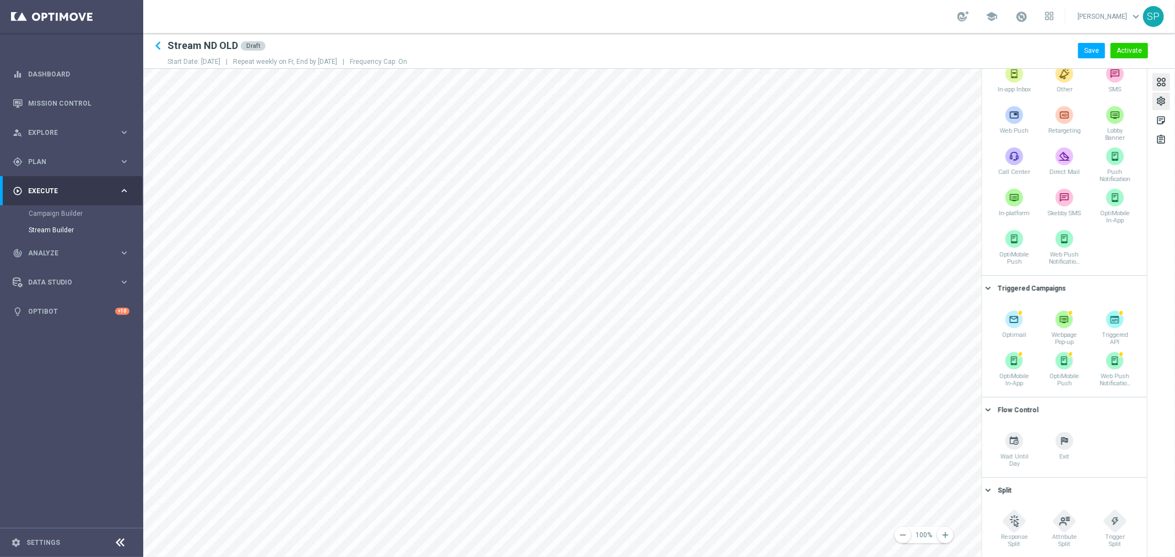
click at [783, 101] on div "settings" at bounding box center [1160, 103] width 10 height 14
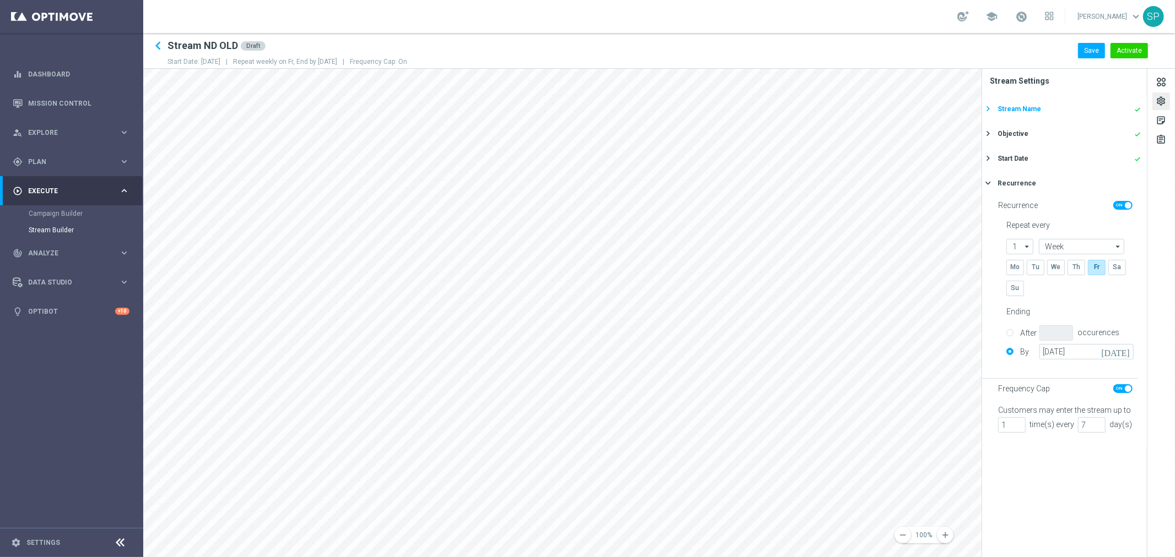
click at [783, 110] on div "Stream Name" at bounding box center [1019, 109] width 44 height 10
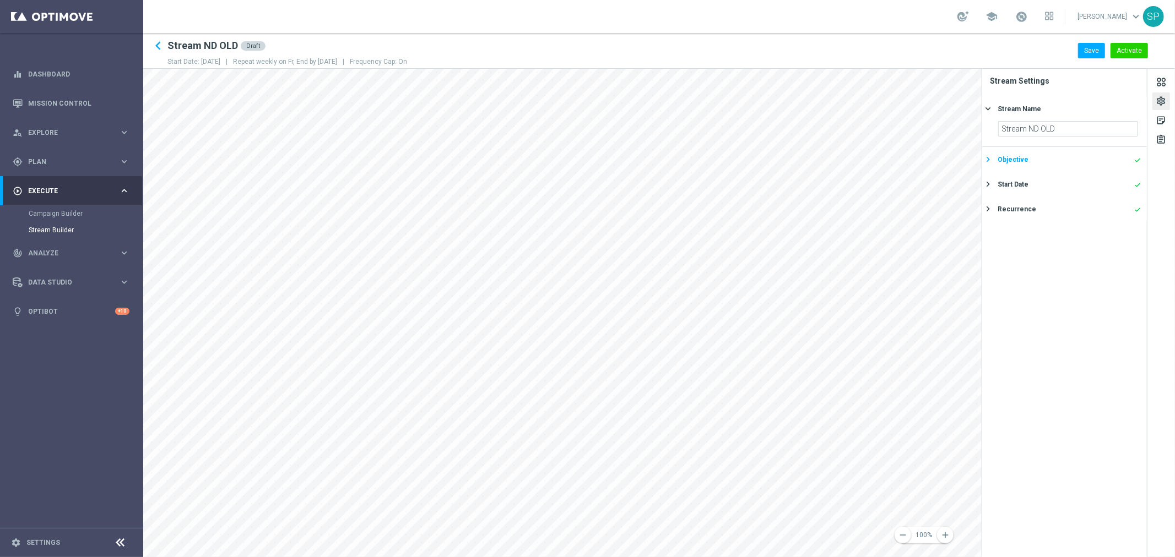
click at [783, 155] on div "Objective" at bounding box center [1012, 160] width 31 height 10
click at [783, 227] on div "Start Date done" at bounding box center [1068, 223] width 143 height 10
click at [783, 206] on div "Recurrence done" at bounding box center [1068, 209] width 143 height 10
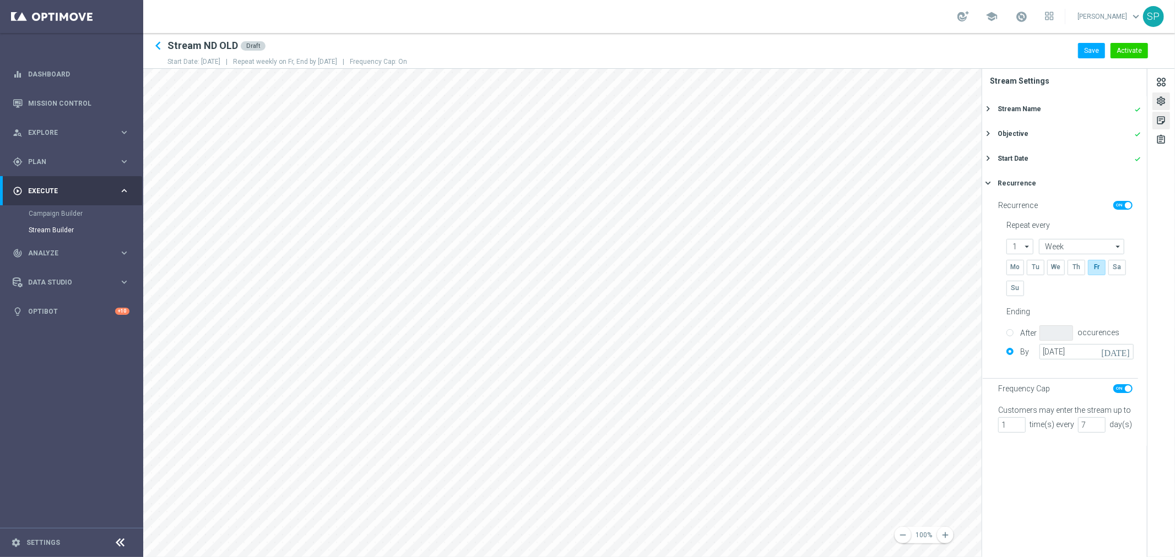
click at [783, 128] on div "sticky_note_2" at bounding box center [1160, 122] width 10 height 14
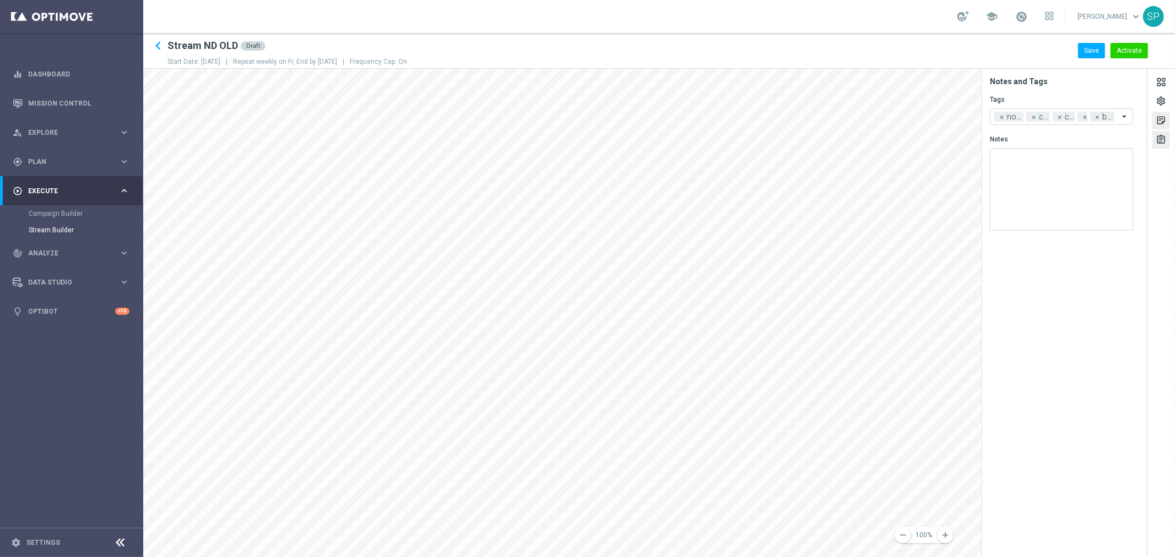
click at [783, 140] on div "assignment" at bounding box center [1160, 141] width 10 height 14
click at [783, 52] on button "Save" at bounding box center [1091, 50] width 27 height 15
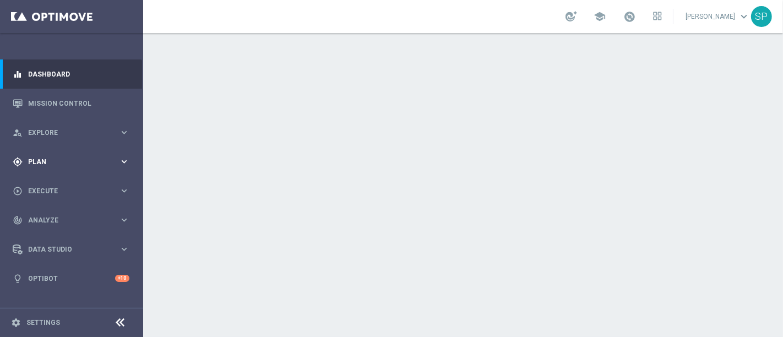
click at [86, 157] on div "gps_fixed Plan" at bounding box center [66, 162] width 106 height 10
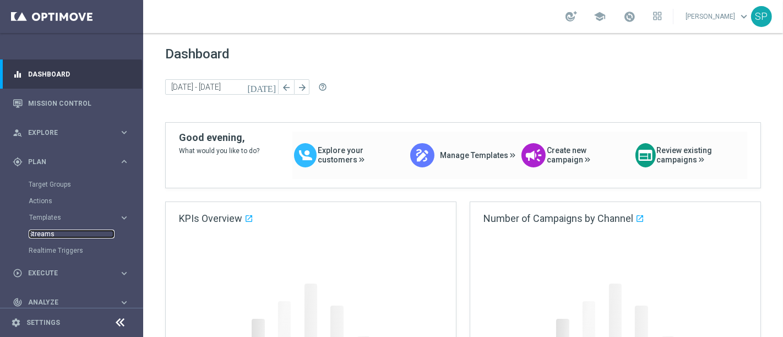
click at [53, 232] on link "Streams" at bounding box center [72, 234] width 86 height 9
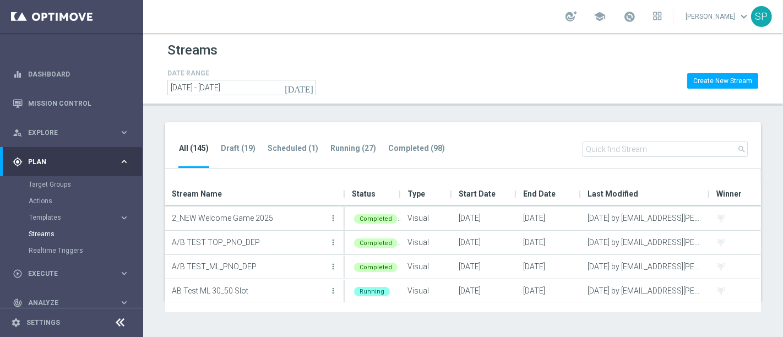
click at [325, 143] on ul "All (145) Draft (19) Scheduled (1) Running (27) Completed (98)" at bounding box center [317, 155] width 278 height 27
click at [338, 145] on tab-header "Running (27)" at bounding box center [353, 148] width 46 height 9
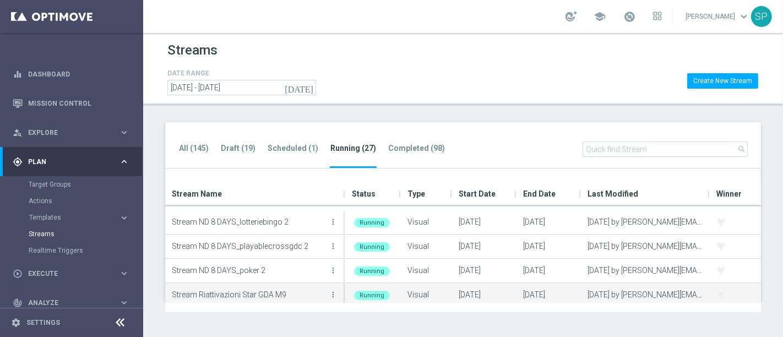
scroll to position [502, 0]
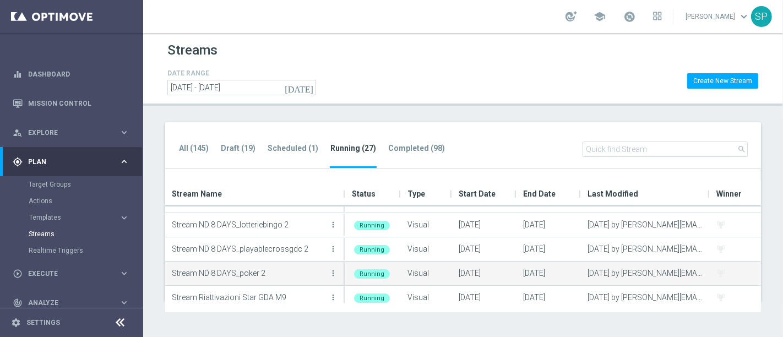
click at [335, 279] on button "more_vert" at bounding box center [333, 273] width 11 height 22
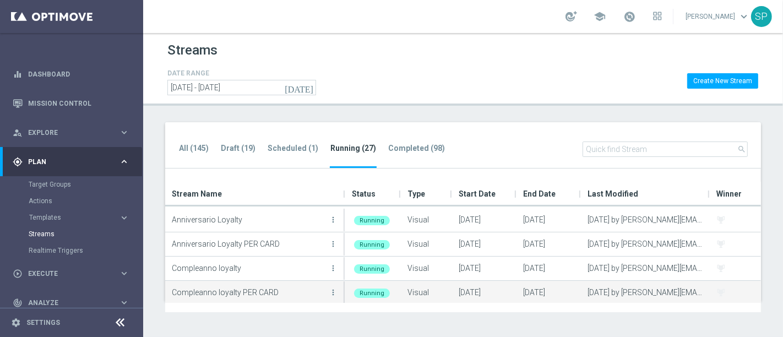
scroll to position [47, 0]
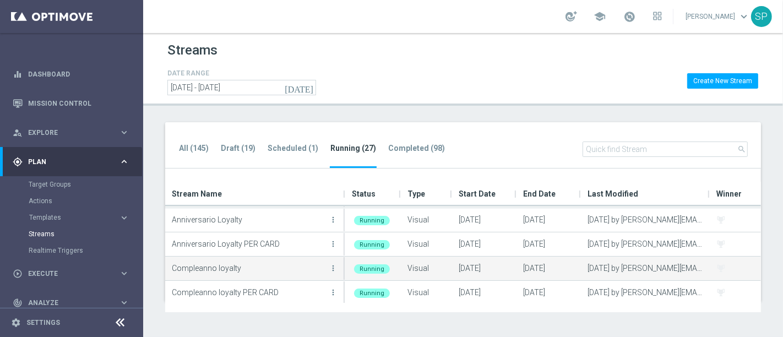
click at [334, 275] on button "more_vert" at bounding box center [333, 268] width 11 height 22
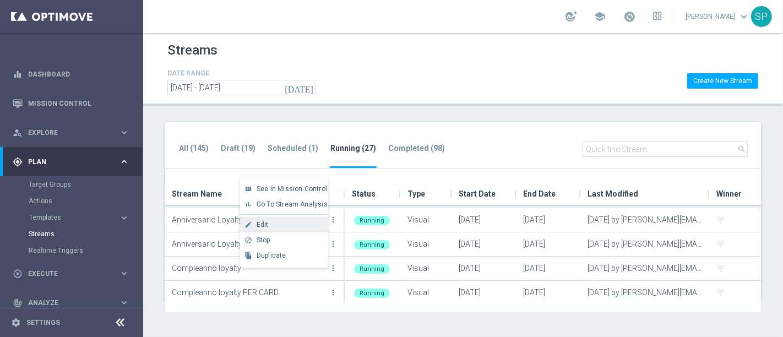
click at [302, 222] on div "Edit" at bounding box center [290, 225] width 67 height 8
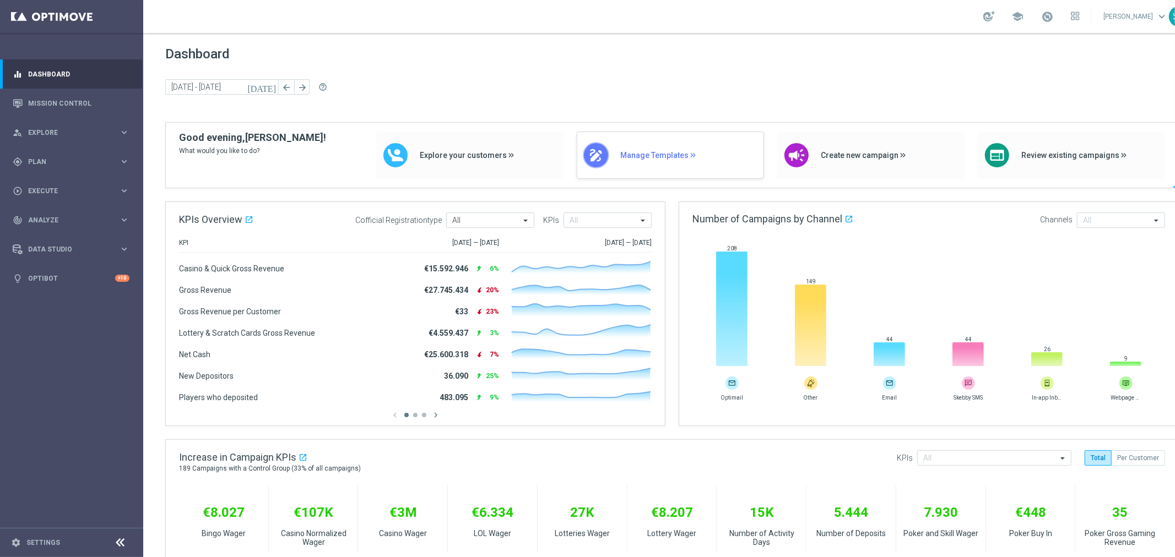
click at [637, 159] on span "Manage Templates" at bounding box center [689, 155] width 138 height 9
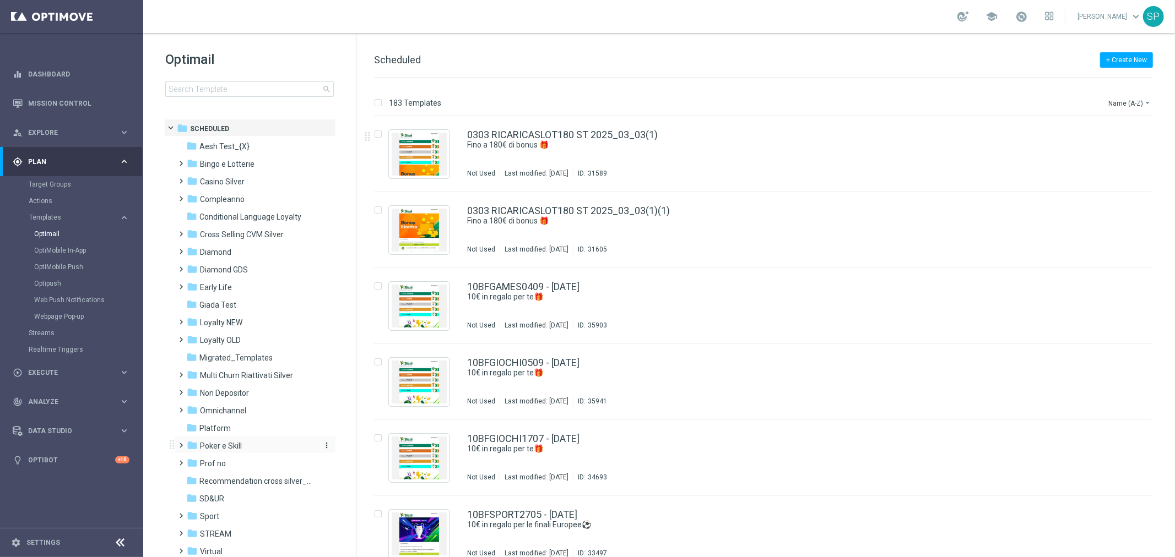
scroll to position [51, 0]
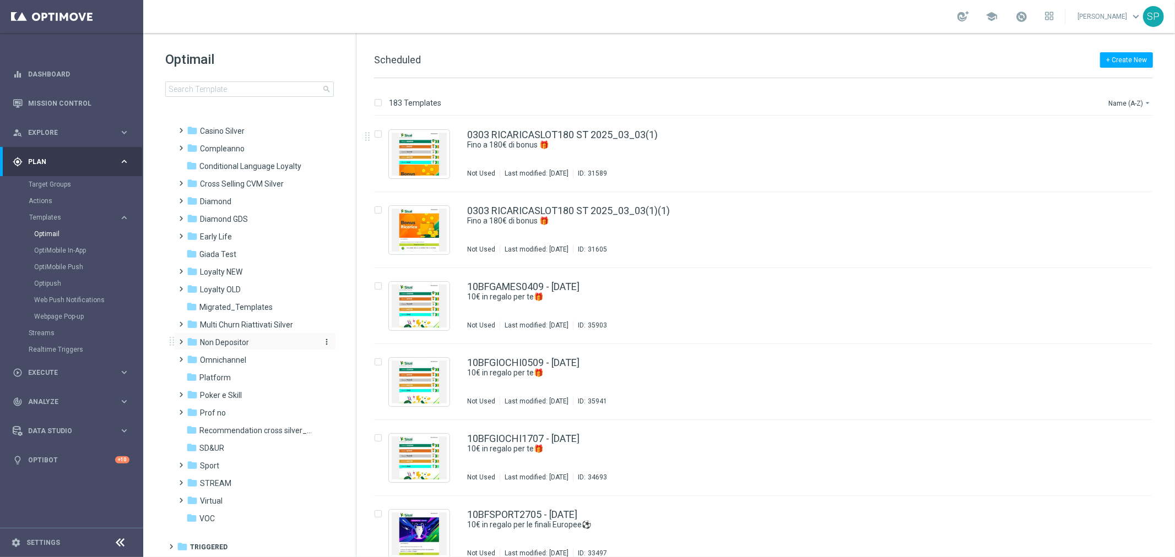
click at [267, 348] on div "folder Non Depositor" at bounding box center [250, 342] width 127 height 13
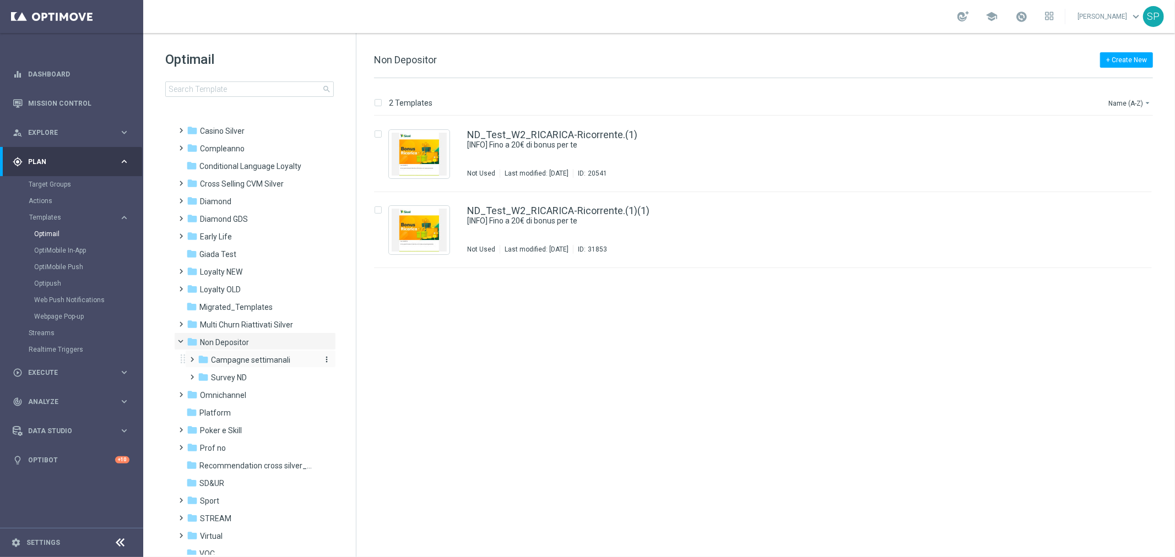
click at [275, 364] on span "Campagne settimanali" at bounding box center [250, 360] width 79 height 10
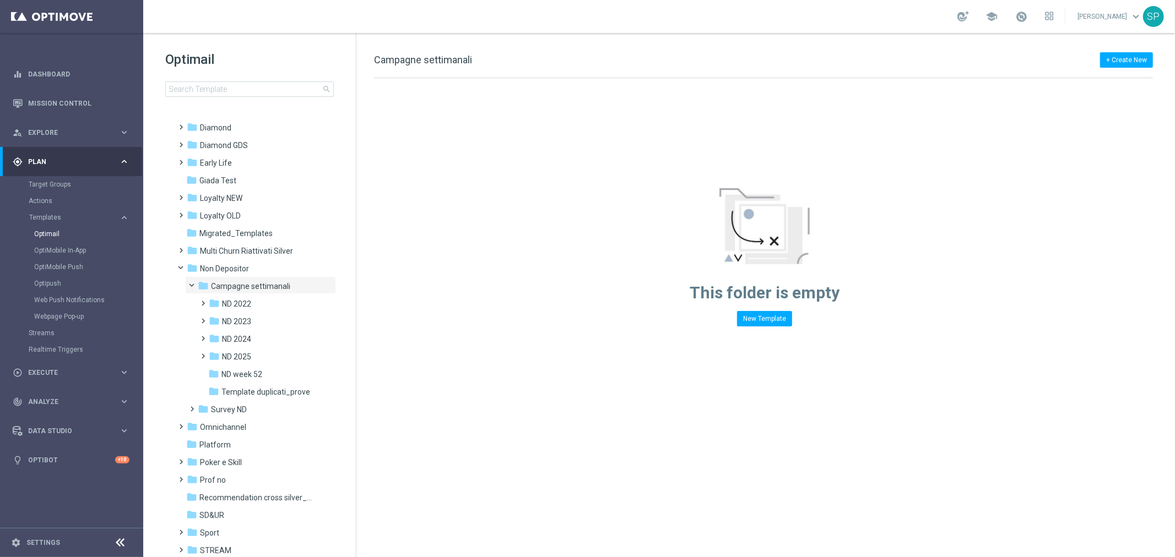
scroll to position [128, 0]
click at [278, 347] on div "folder ND 2025" at bounding box center [263, 353] width 108 height 13
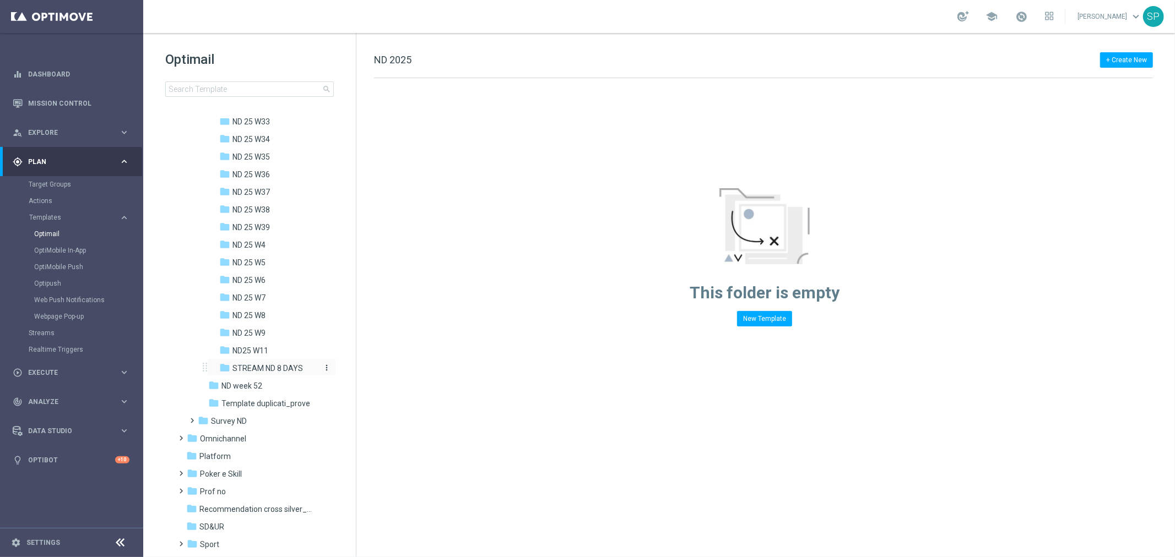
scroll to position [783, 0]
click at [272, 370] on span "STREAM ND 8 DAYS" at bounding box center [267, 368] width 70 height 10
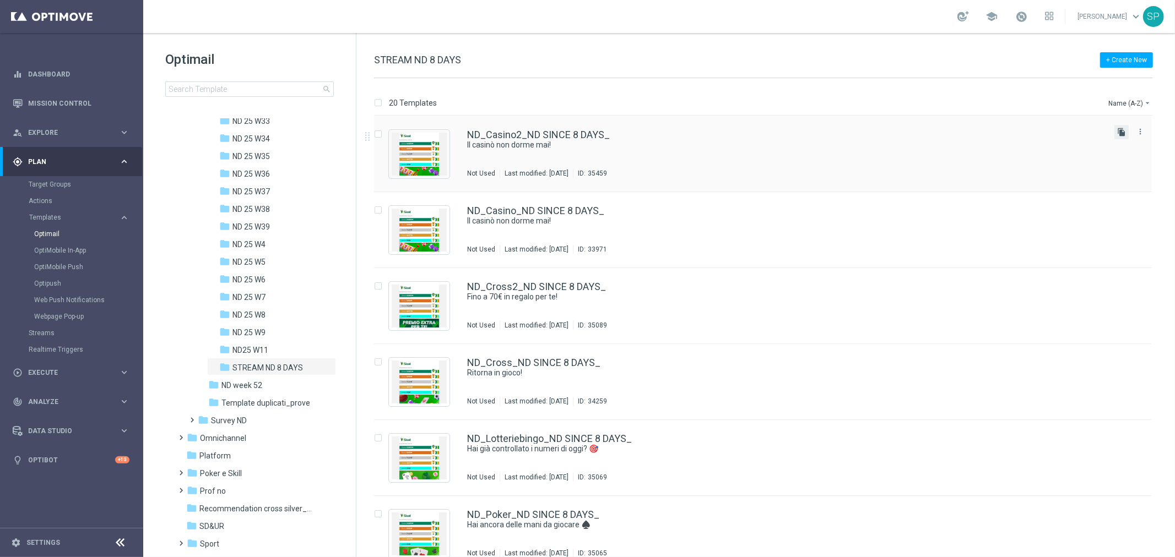
click at [1120, 133] on icon "file_copy" at bounding box center [1121, 132] width 9 height 9
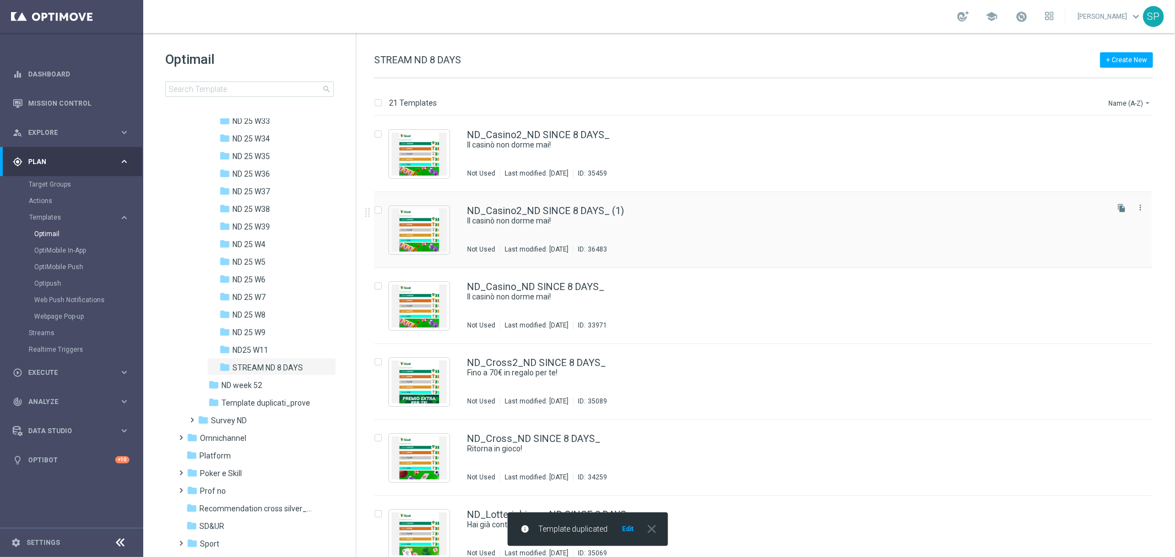
click at [885, 204] on div "ND_Casino2_ND SINCE 8 DAYS_ (1) Il casinò non dorme mai! Not Used Last modified…" at bounding box center [763, 230] width 778 height 76
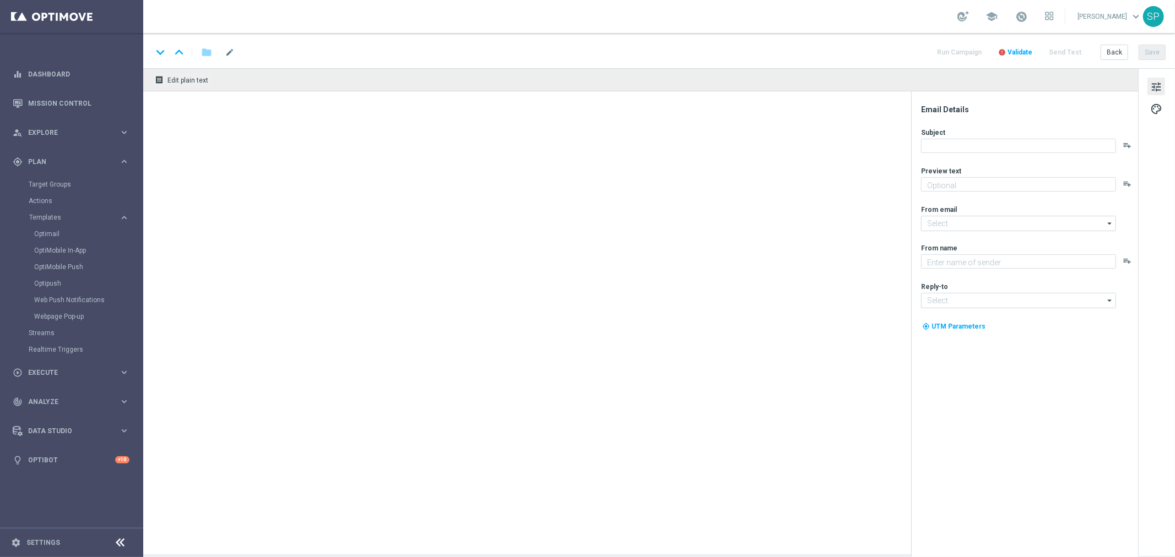
type textarea "Fino a 250€"
type input "newsletter@comunicazioni.sisal.it"
type textarea "Sisal"
type input "[EMAIL_ADDRESS][DOMAIN_NAME]"
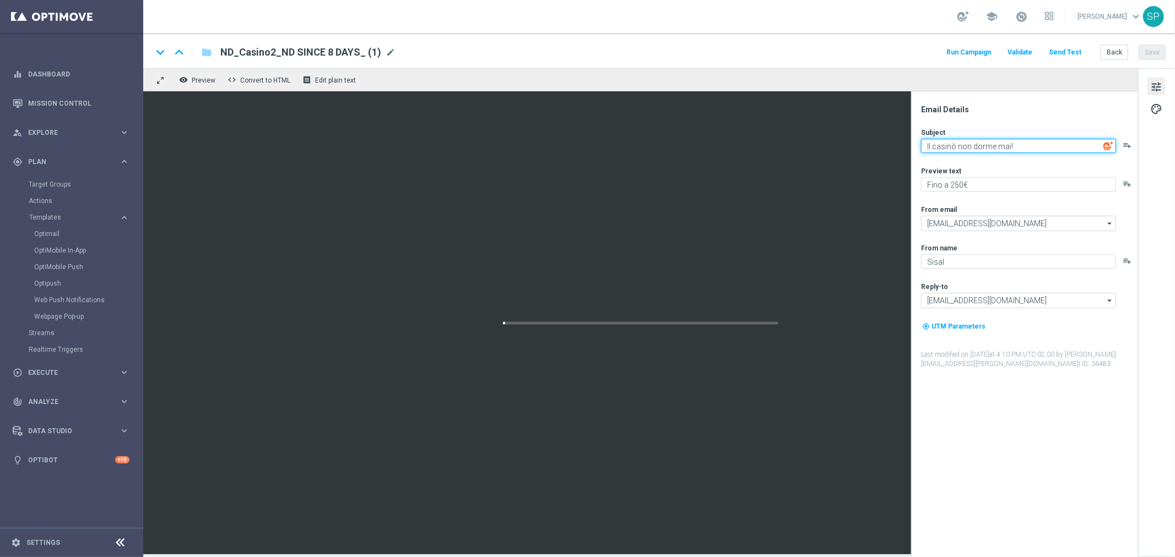
drag, startPoint x: 1037, startPoint y: 143, endPoint x: 838, endPoint y: 184, distance: 202.9
click at [838, 184] on div "remove_red_eye Preview code Convert to HTML receipt Edit plain text Email Detai…" at bounding box center [658, 311] width 1031 height 486
type textarea "Ci manchi!"
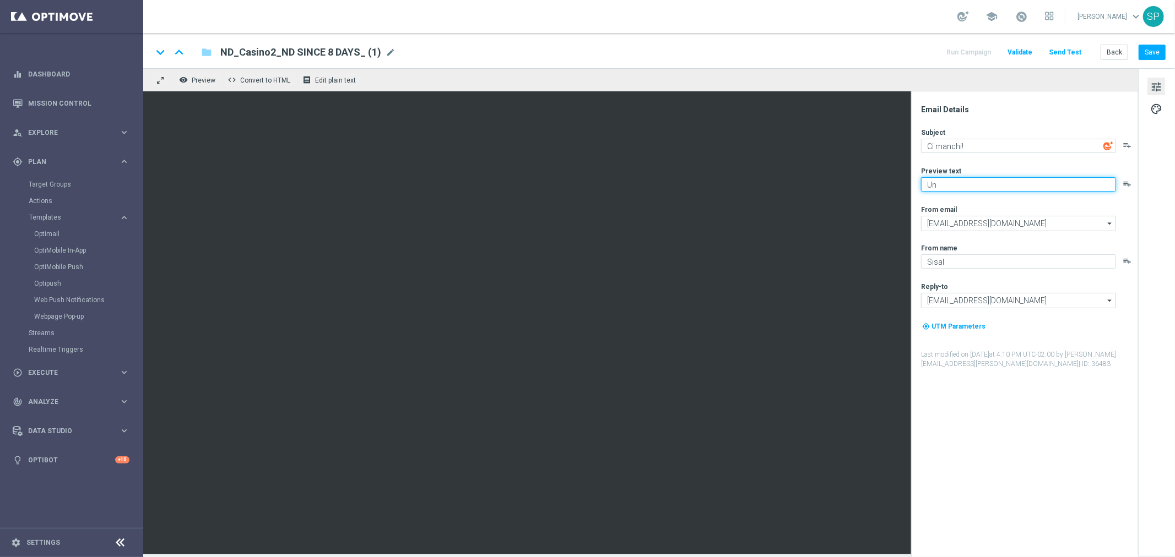
type textarea "U"
type textarea "Ecco un bonus per te"
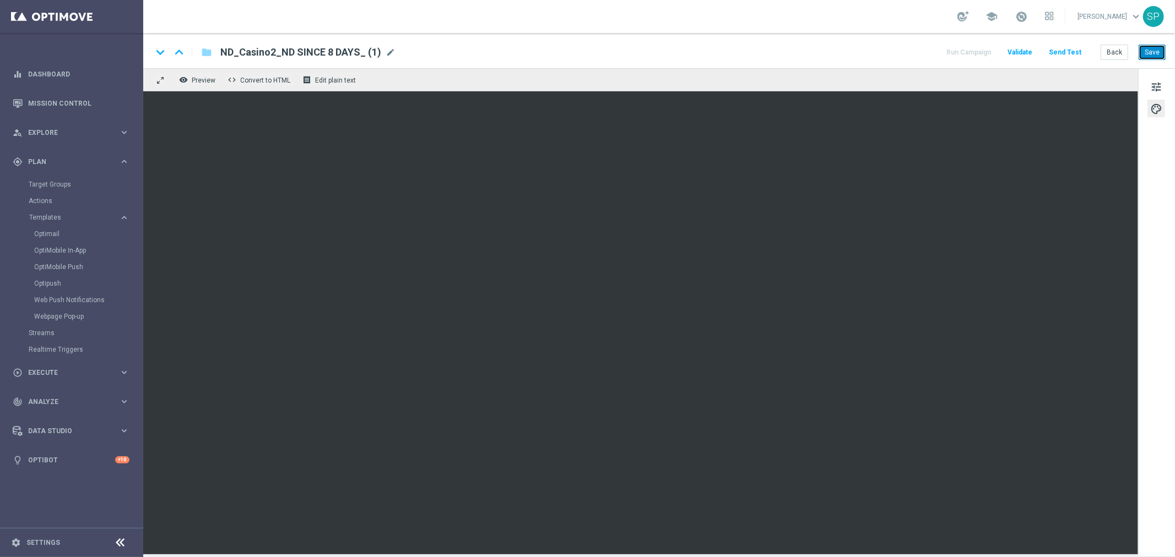
click at [1159, 58] on button "Save" at bounding box center [1151, 52] width 27 height 15
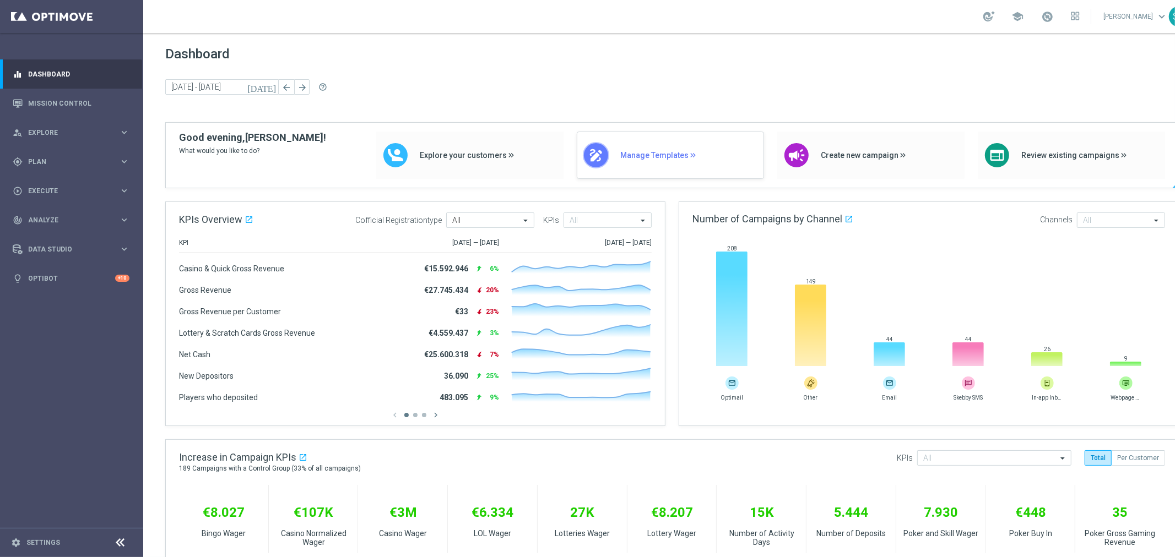
click at [646, 160] on span "Manage Templates" at bounding box center [689, 155] width 138 height 9
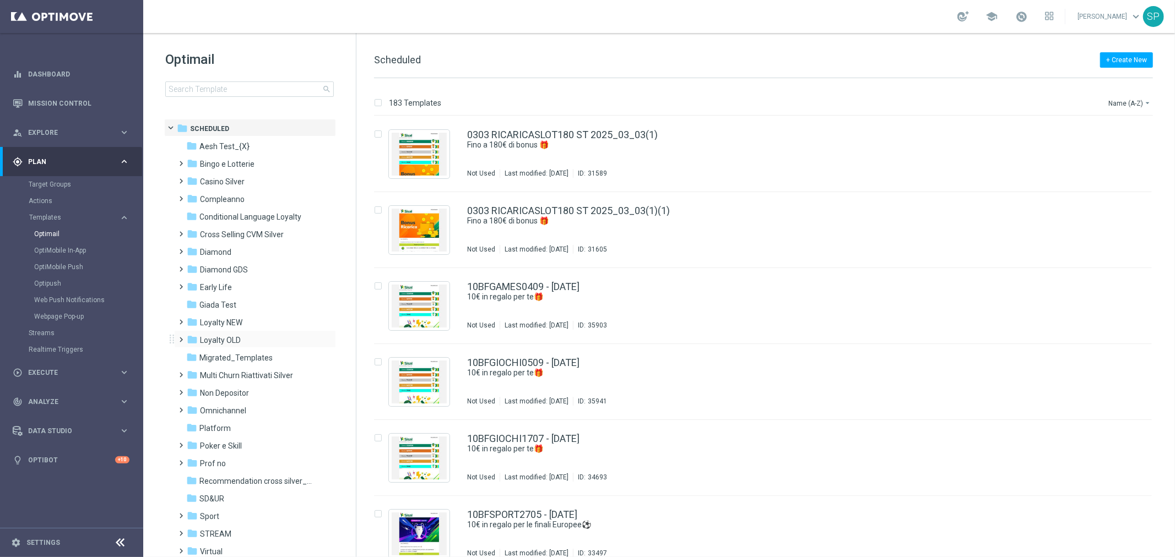
scroll to position [51, 0]
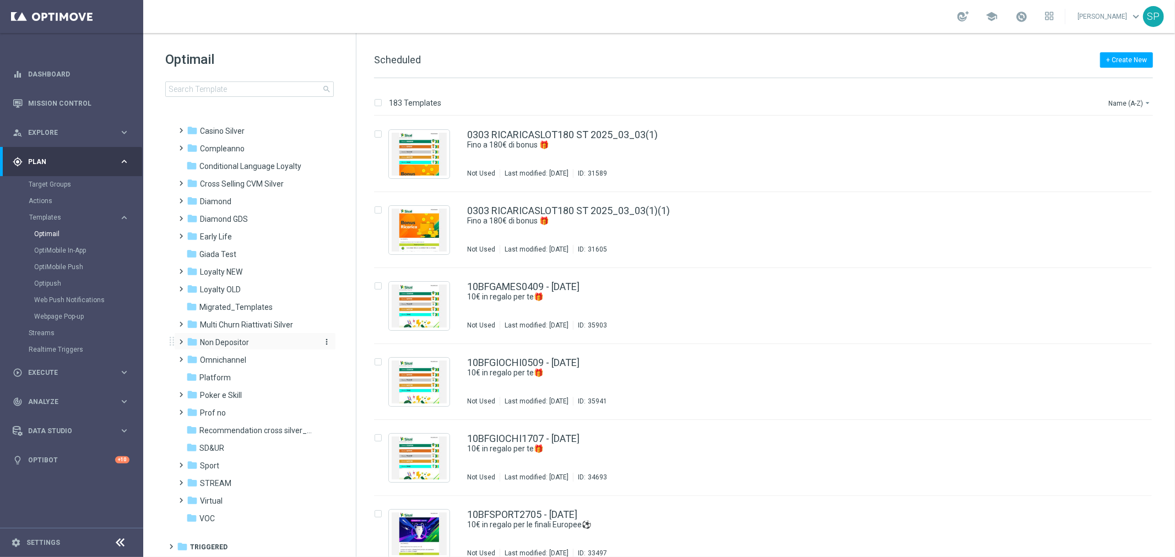
click at [254, 344] on div "folder Non Depositor" at bounding box center [250, 342] width 127 height 13
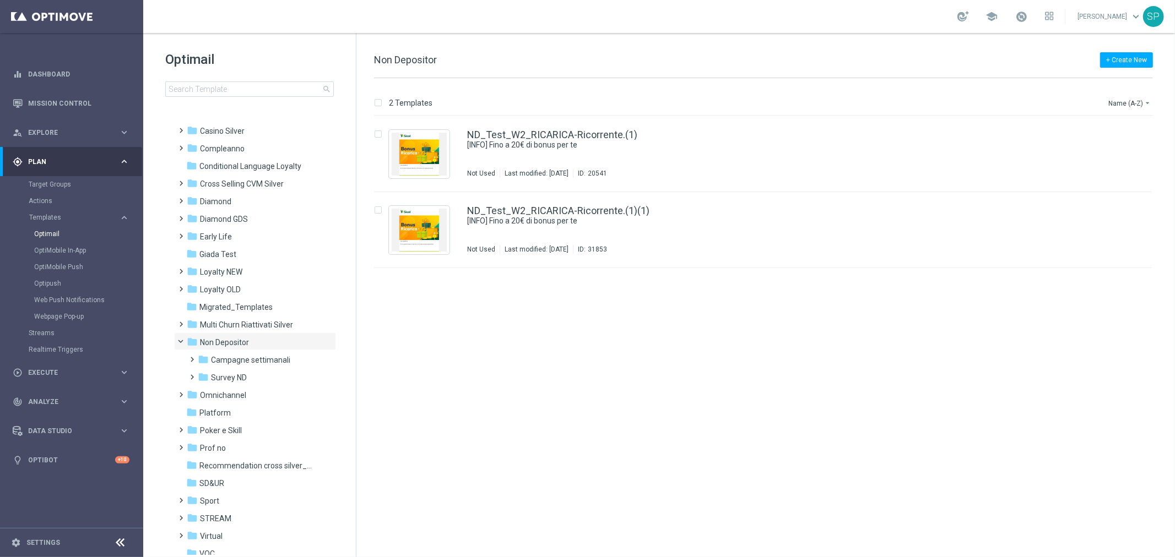
scroll to position [85, 0]
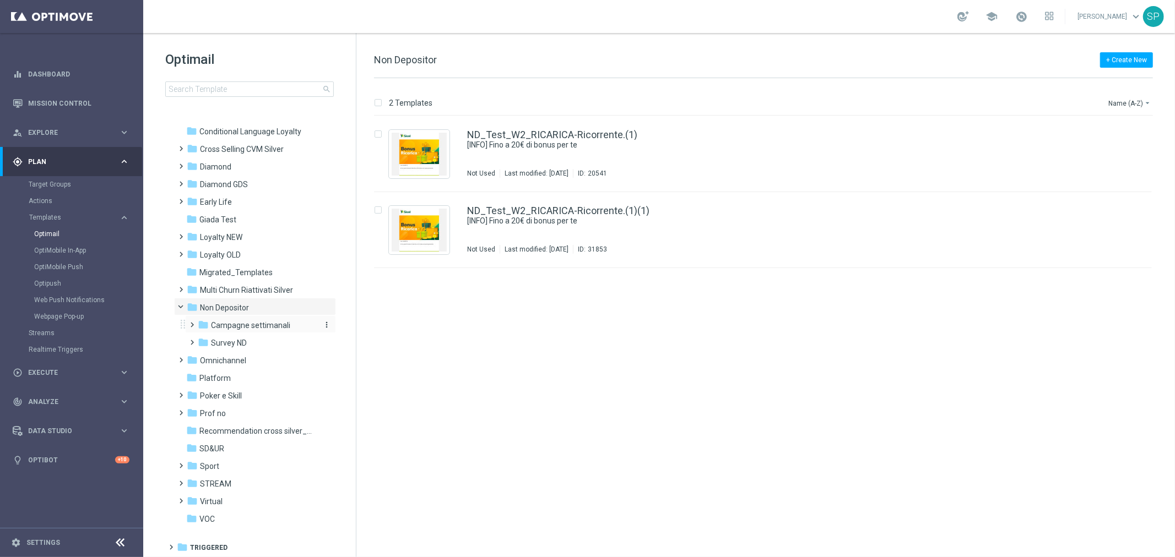
click at [262, 330] on div "folder Campagne settimanali" at bounding box center [256, 325] width 117 height 13
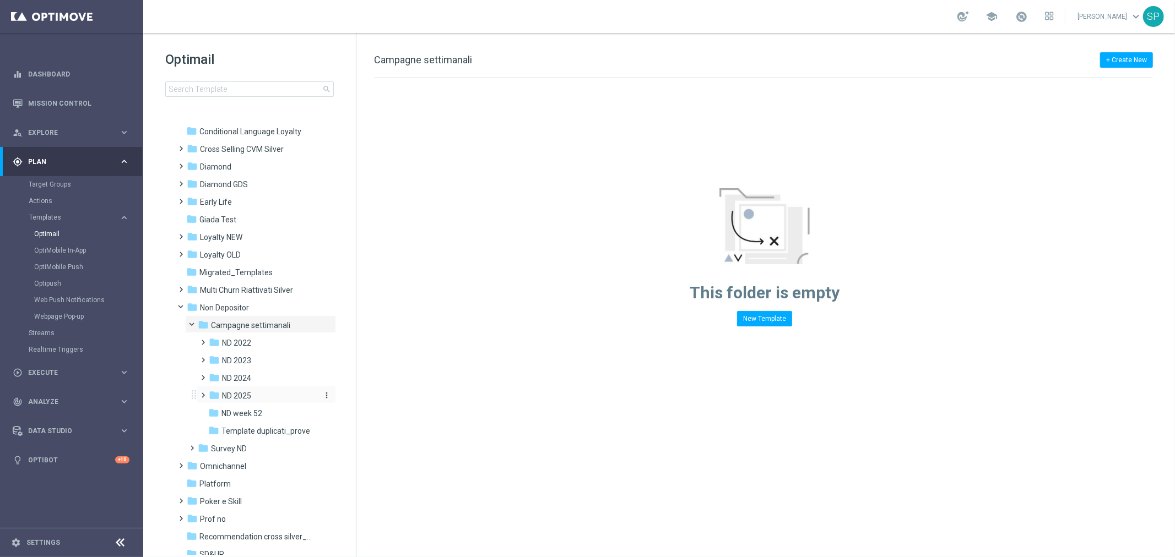
click at [265, 394] on div "folder ND 2025" at bounding box center [263, 396] width 108 height 13
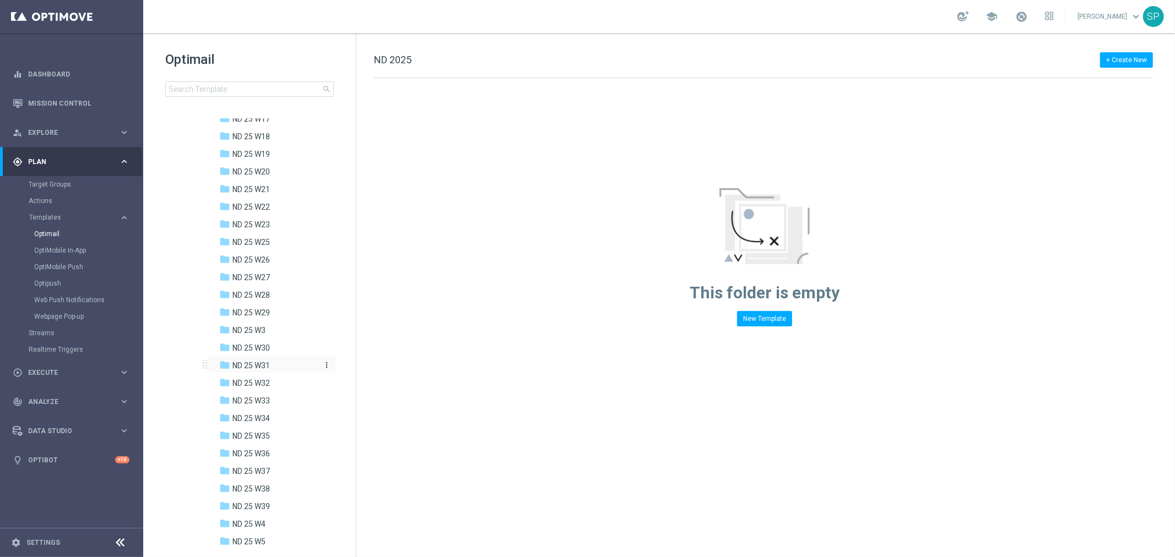
scroll to position [504, 0]
click at [267, 498] on div "folder ND 25 W39 more_vert" at bounding box center [271, 505] width 129 height 18
click at [298, 498] on div "folder ND 25 W39 more_vert" at bounding box center [271, 505] width 129 height 18
click at [240, 510] on span "ND 25 W39" at bounding box center [250, 506] width 37 height 10
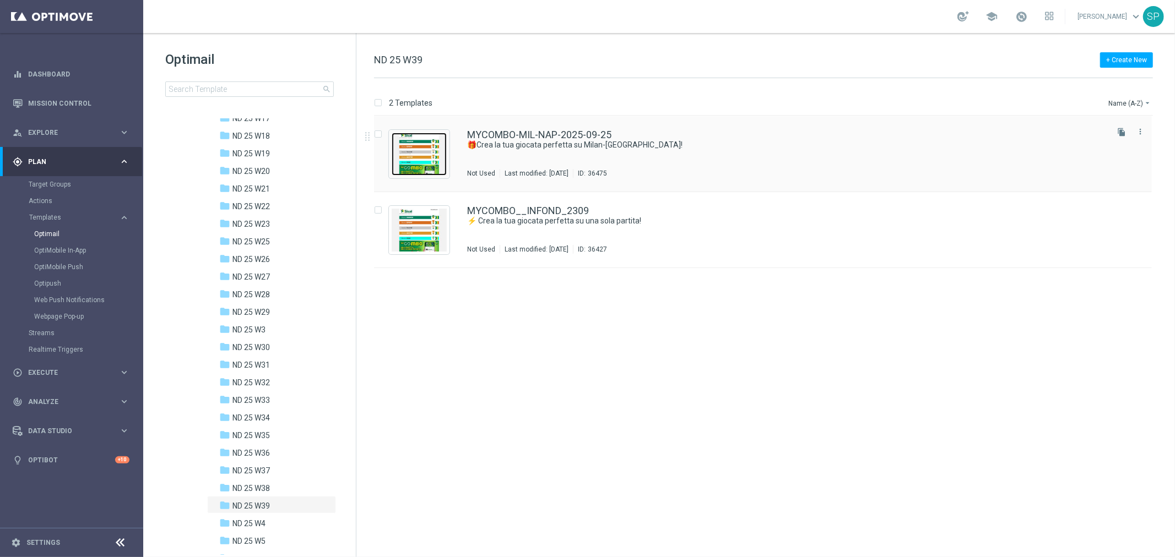
click at [428, 142] on img "Press SPACE to select this row." at bounding box center [419, 154] width 55 height 43
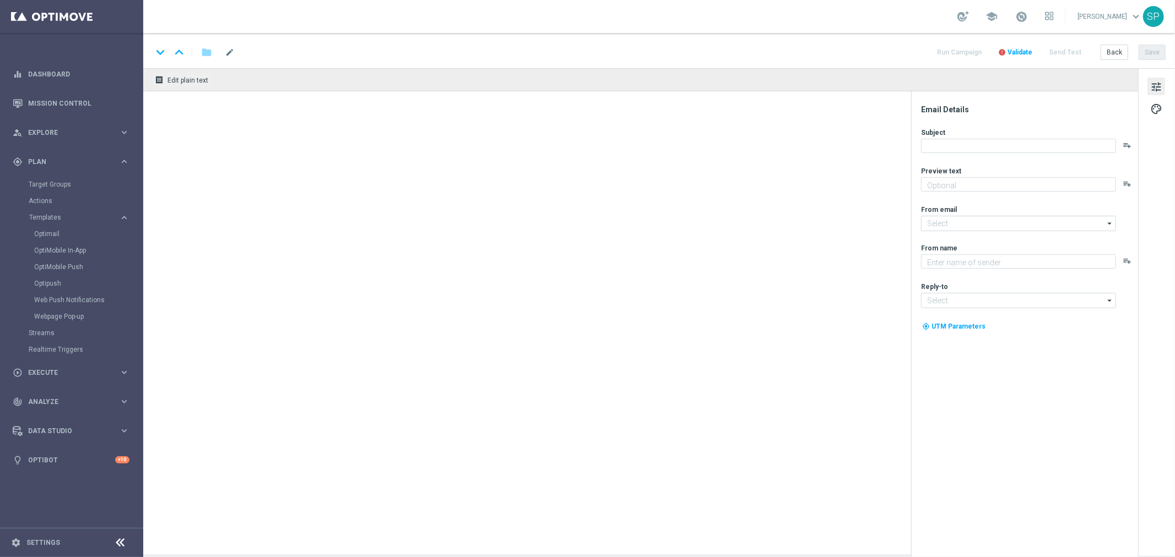
type textarea "Prova My Combo🔥"
type input "[EMAIL_ADDRESS][DOMAIN_NAME]"
type textarea "SISAL"
type input "[EMAIL_ADDRESS][DOMAIN_NAME]"
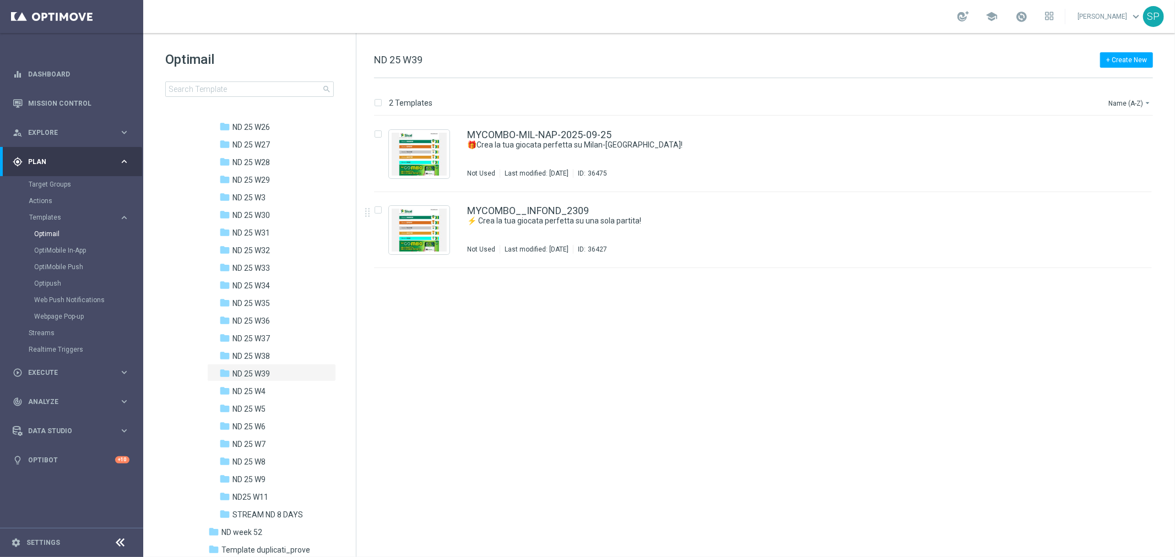
scroll to position [637, 0]
click at [265, 351] on span "ND 25 W38" at bounding box center [250, 356] width 37 height 10
click at [264, 364] on div "folder ND 25 W39 more_vert" at bounding box center [271, 372] width 129 height 18
click at [264, 367] on div "folder ND 25 W39" at bounding box center [268, 373] width 99 height 13
click at [537, 130] on link "MYCOMBO-MIL-NAP-2025-09-25" at bounding box center [539, 135] width 144 height 10
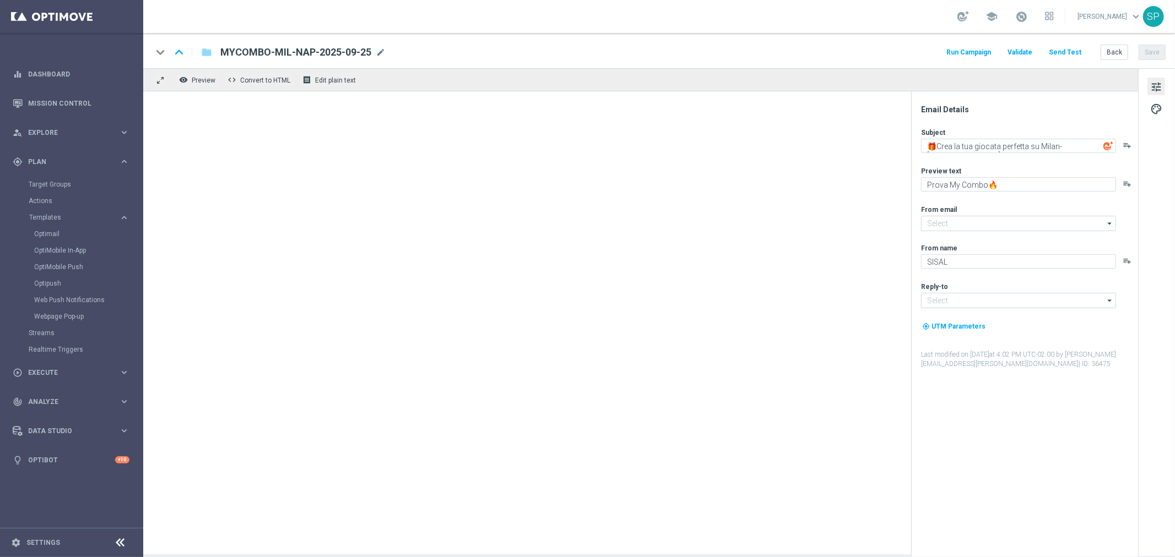
type input "[EMAIL_ADDRESS][DOMAIN_NAME]"
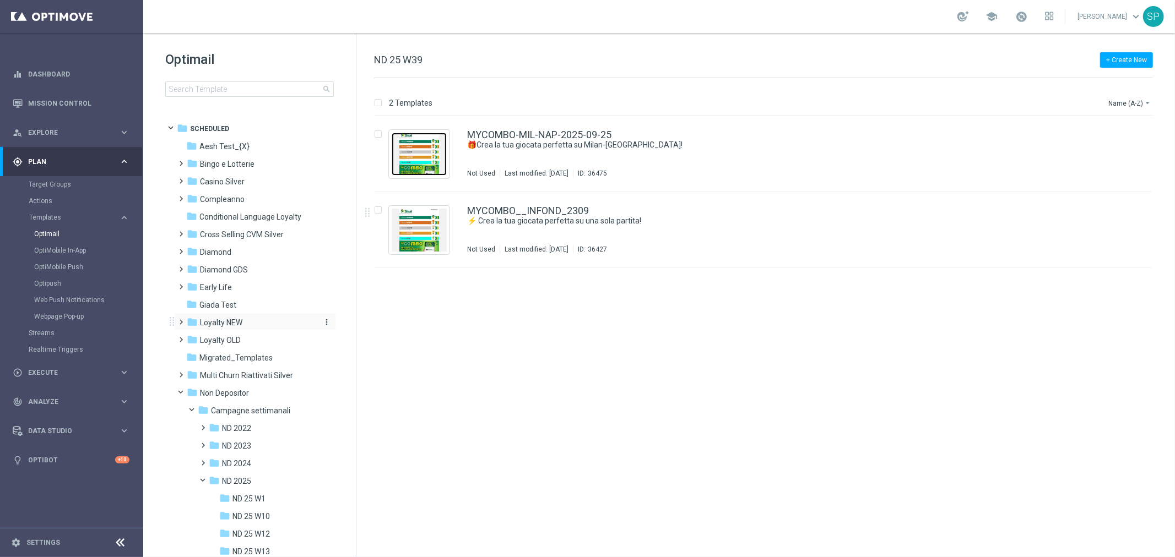
drag, startPoint x: 422, startPoint y: 163, endPoint x: 226, endPoint y: 328, distance: 256.8
click at [226, 328] on div "Optimail search folder 1 Folder folder Scheduled more_vert folder Aesh Test_{X}…" at bounding box center [658, 295] width 1031 height 524
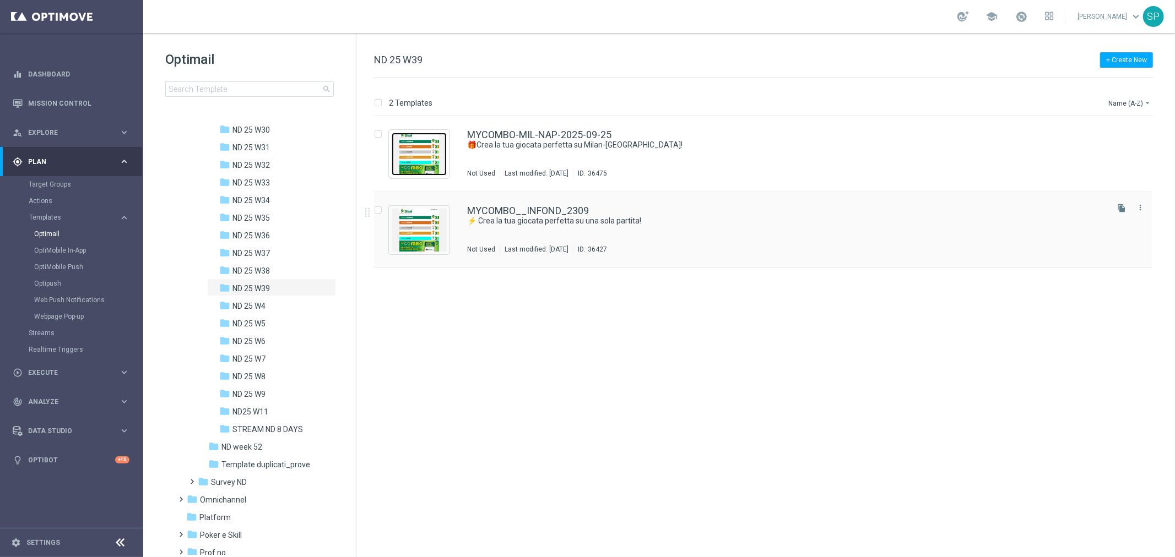
scroll to position [722, 0]
drag, startPoint x: 434, startPoint y: 149, endPoint x: 371, endPoint y: 401, distance: 259.4
click at [371, 401] on div "insert_drive_file MYCOMBO-MIL-NAP-2025-09-25 🎁Crea la tua giocata perfetta su M…" at bounding box center [767, 336] width 809 height 441
click at [1141, 131] on icon "more_vert" at bounding box center [1139, 131] width 9 height 9
click at [1111, 147] on div "Move" at bounding box center [1096, 144] width 67 height 8
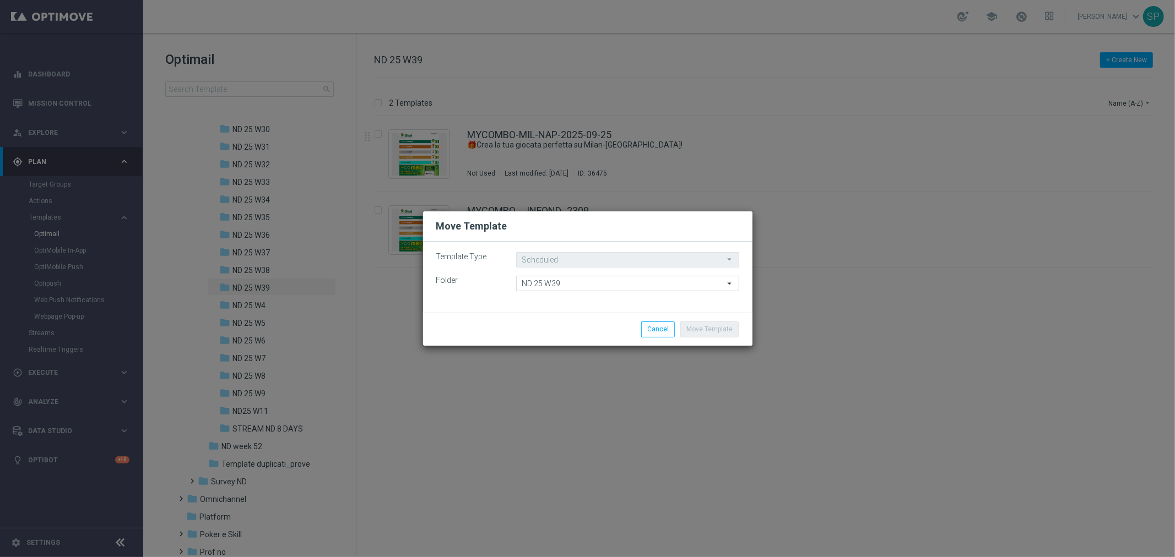
click at [735, 282] on icon "arrow_drop_down" at bounding box center [730, 283] width 11 height 14
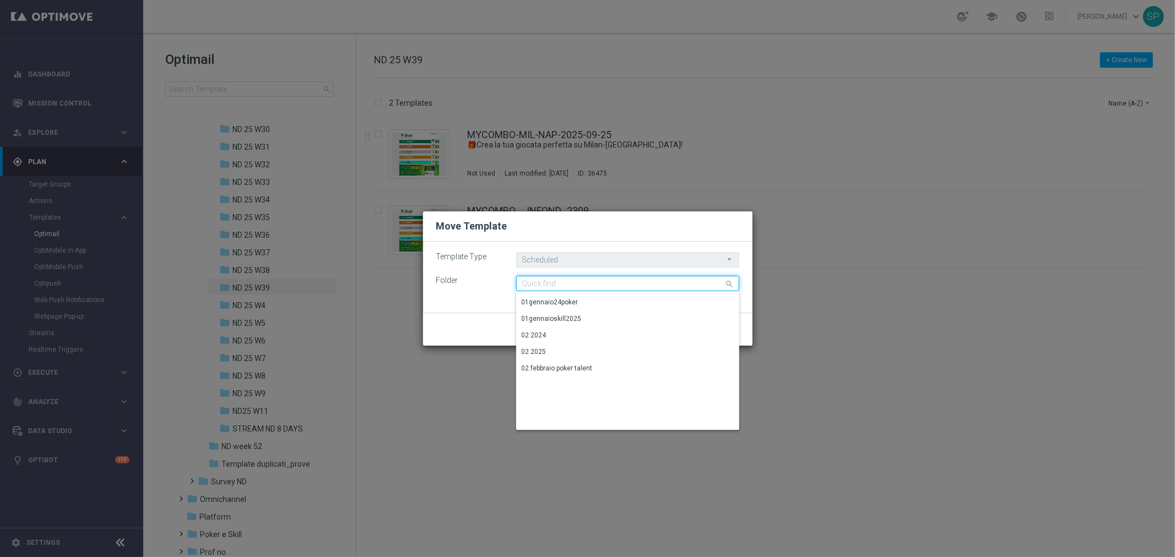
scroll to position [0, 0]
click at [498, 316] on div "Move Template Cancel" at bounding box center [587, 329] width 329 height 32
type input "ND 25 W39"
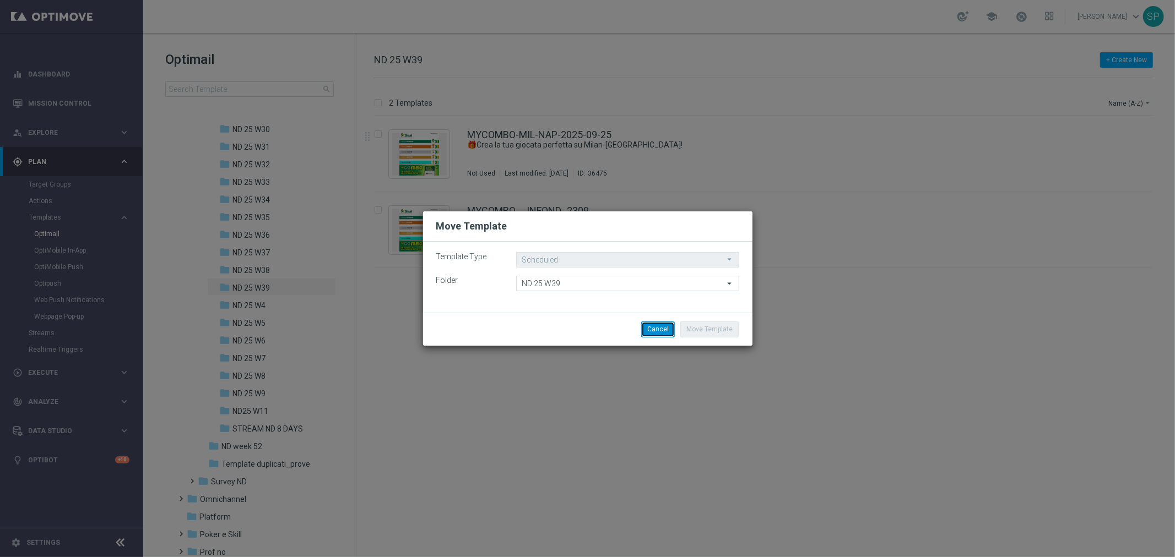
click at [663, 329] on button "Cancel" at bounding box center [658, 329] width 34 height 15
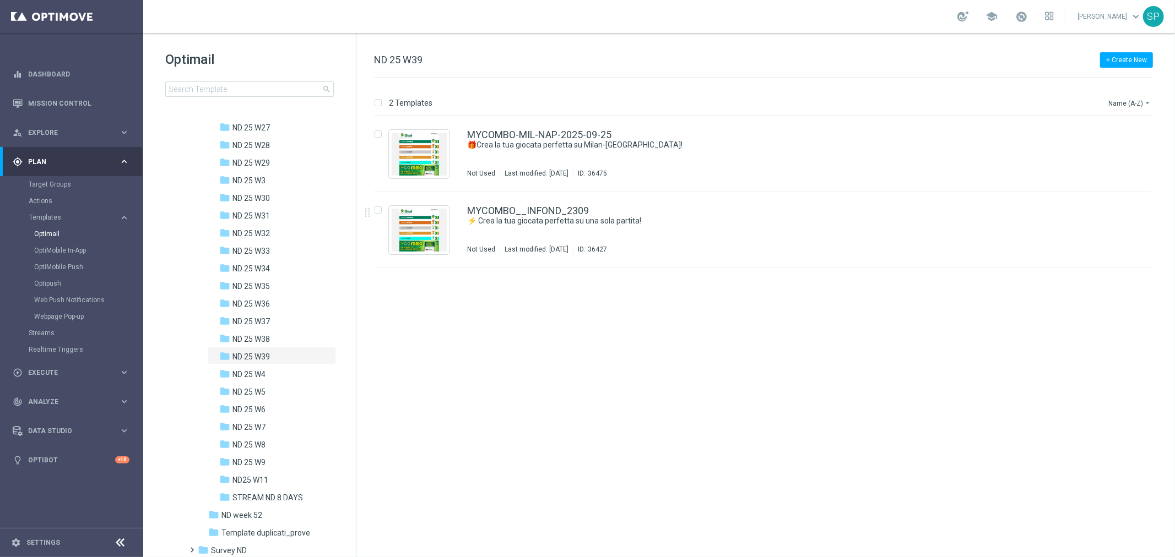
scroll to position [656, 0]
click at [267, 323] on span "ND 25 W37" at bounding box center [250, 319] width 37 height 10
click at [281, 333] on div "folder ND 25 W38" at bounding box center [268, 336] width 99 height 13
click at [417, 239] on img "Press SPACE to select this row." at bounding box center [419, 230] width 55 height 43
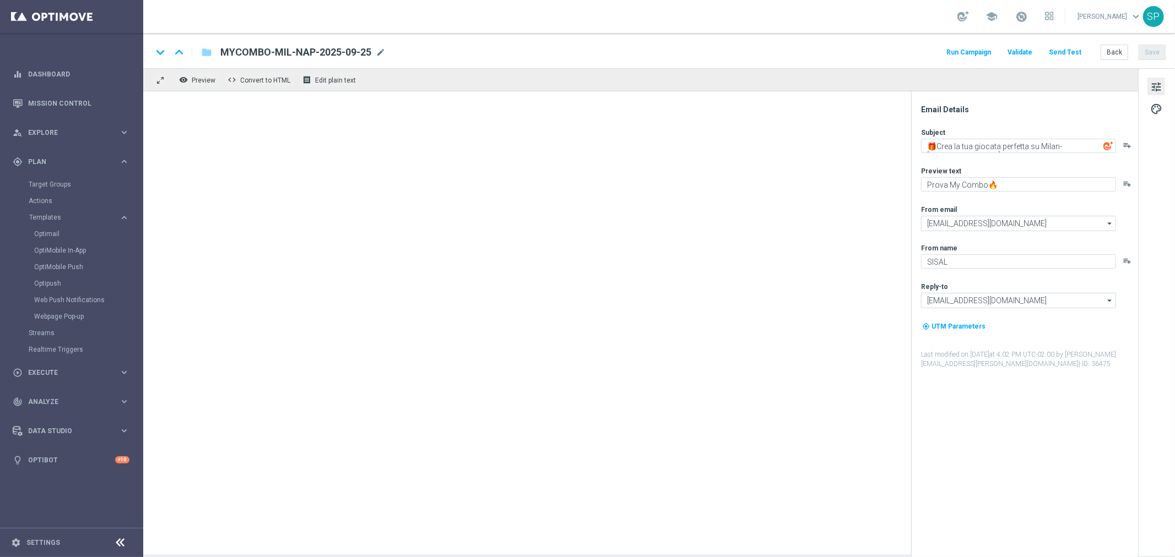
type textarea "Il meglio dello sport!⚽🔥"
type textarea "Bonus di 50€"
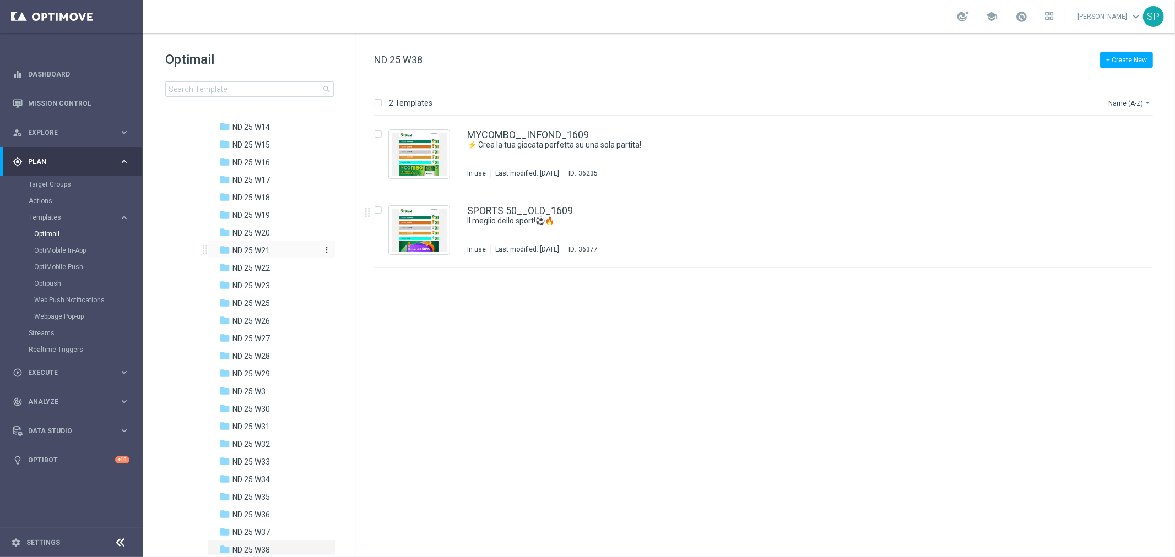
scroll to position [443, 0]
click at [277, 458] on div "folder ND 25 W33" at bounding box center [268, 461] width 99 height 13
click at [265, 498] on span "ND 25 W35" at bounding box center [250, 497] width 37 height 10
click at [431, 163] on img "Press SPACE to select this row." at bounding box center [419, 154] width 55 height 43
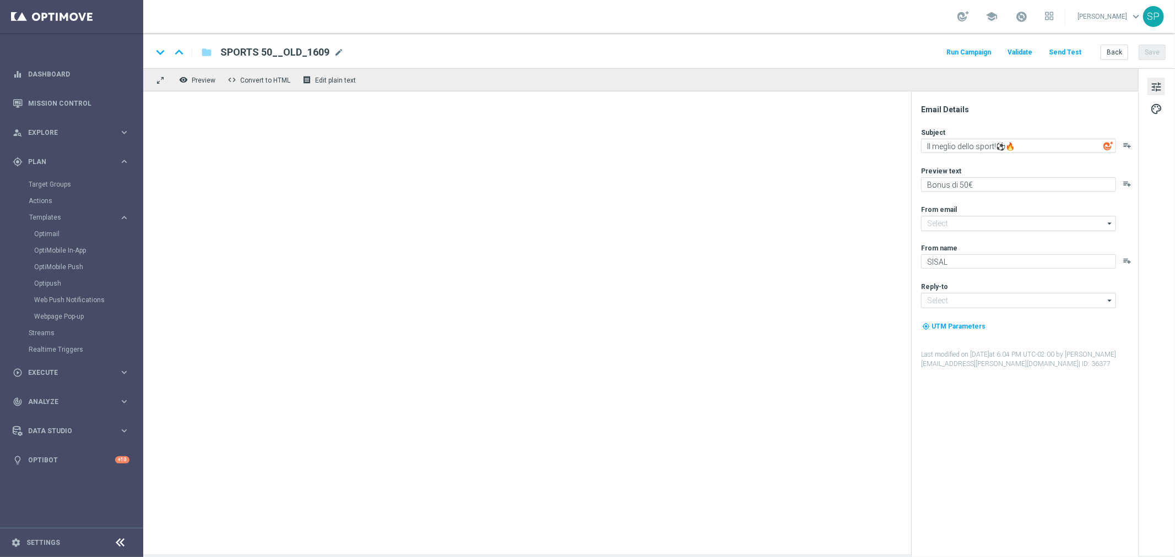
type input "[EMAIL_ADDRESS][DOMAIN_NAME]"
type textarea "Slot di fuoco 🎰"
type textarea "15 milioni"
